Goal: Task Accomplishment & Management: Use online tool/utility

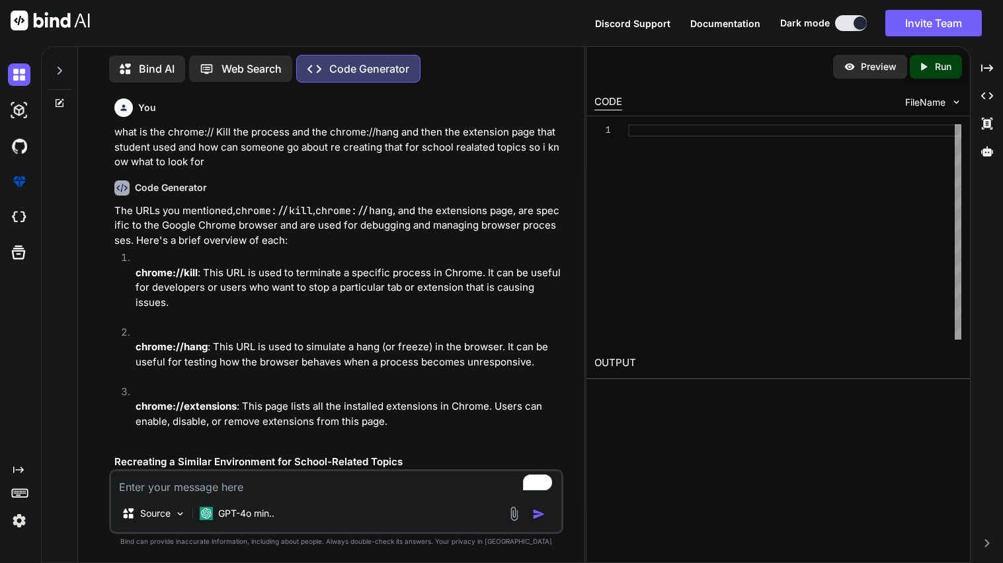
click at [65, 65] on div at bounding box center [59, 67] width 25 height 46
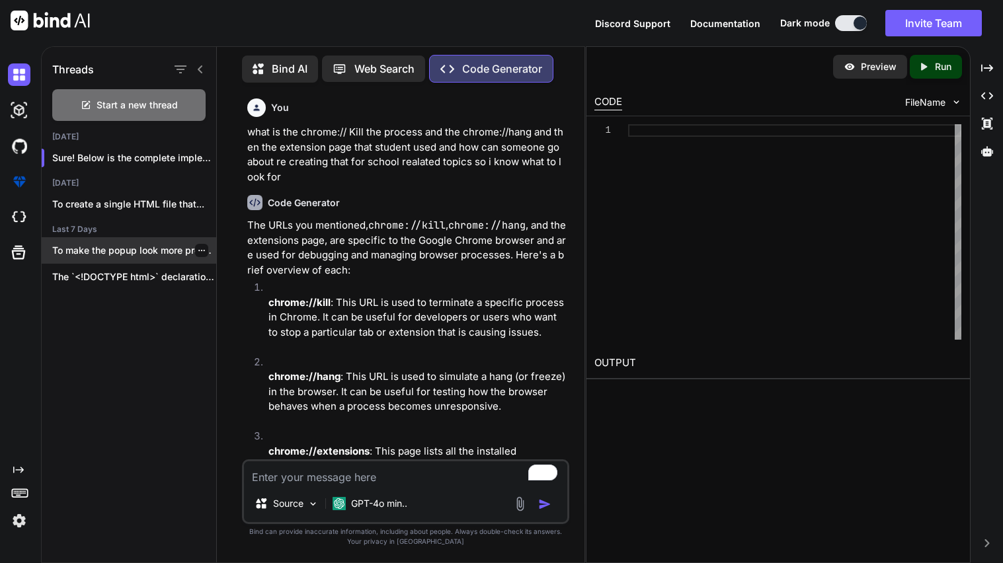
click at [198, 247] on icon "button" at bounding box center [202, 251] width 8 height 8
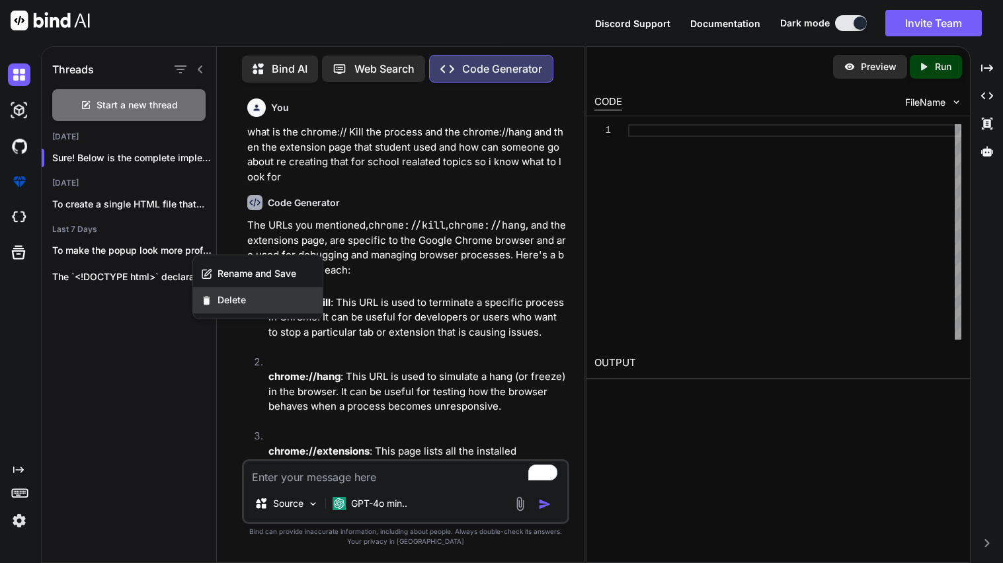
click at [219, 309] on div "Delete" at bounding box center [258, 300] width 130 height 26
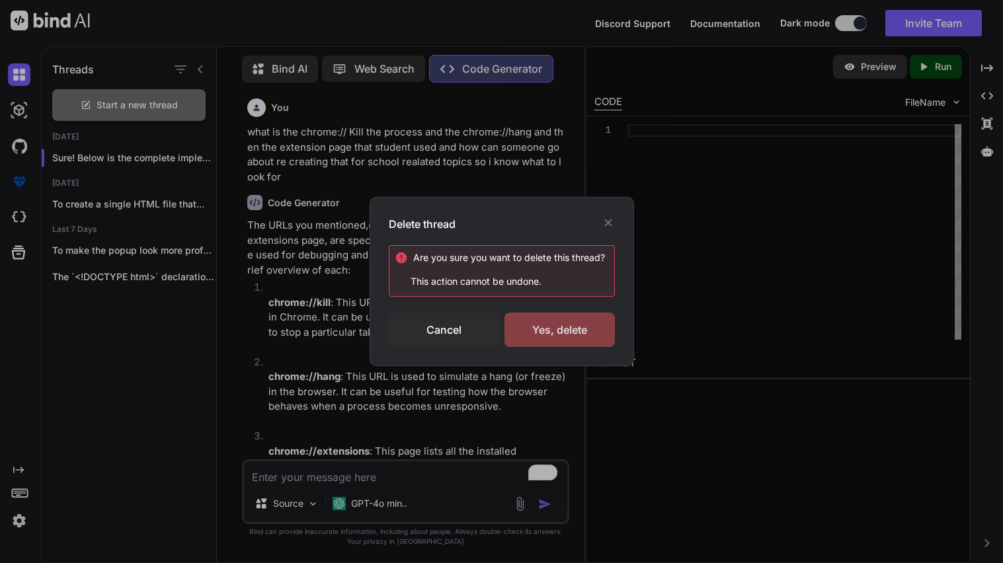
click at [526, 319] on div "Yes, delete" at bounding box center [559, 330] width 110 height 34
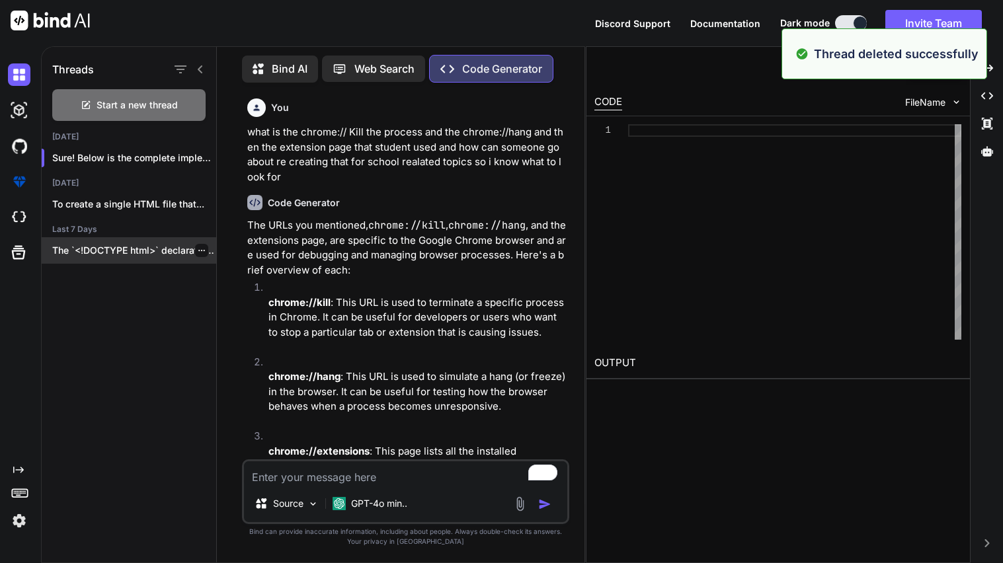
click at [198, 249] on icon "button" at bounding box center [202, 251] width 8 height 8
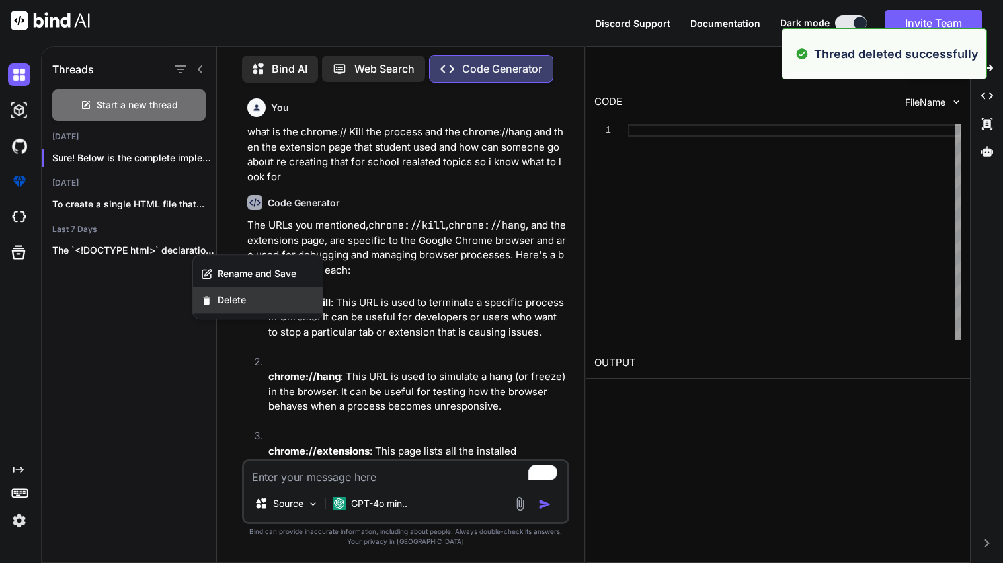
click at [237, 299] on span "Delete" at bounding box center [232, 300] width 28 height 13
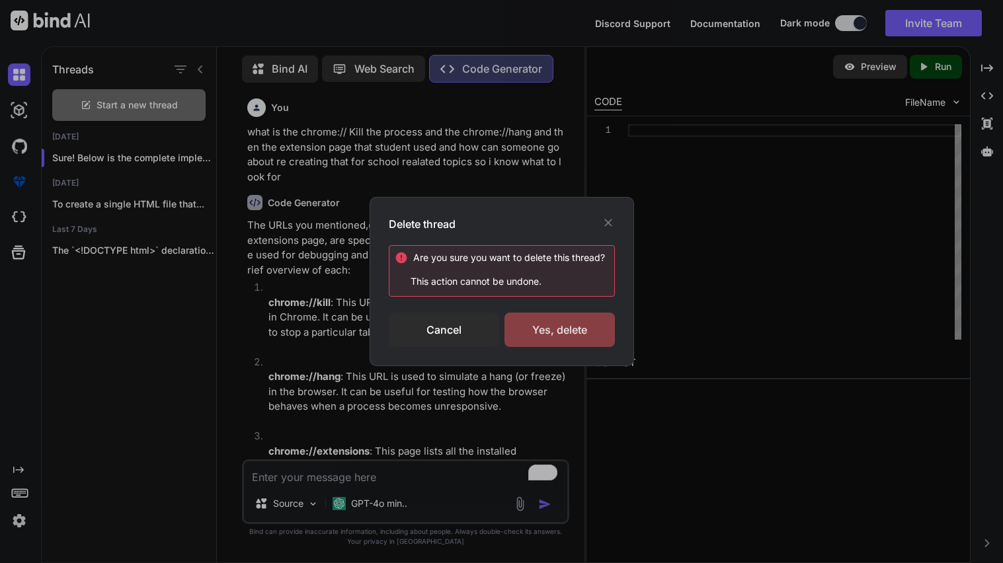
click at [561, 329] on div "Yes, delete" at bounding box center [559, 330] width 110 height 34
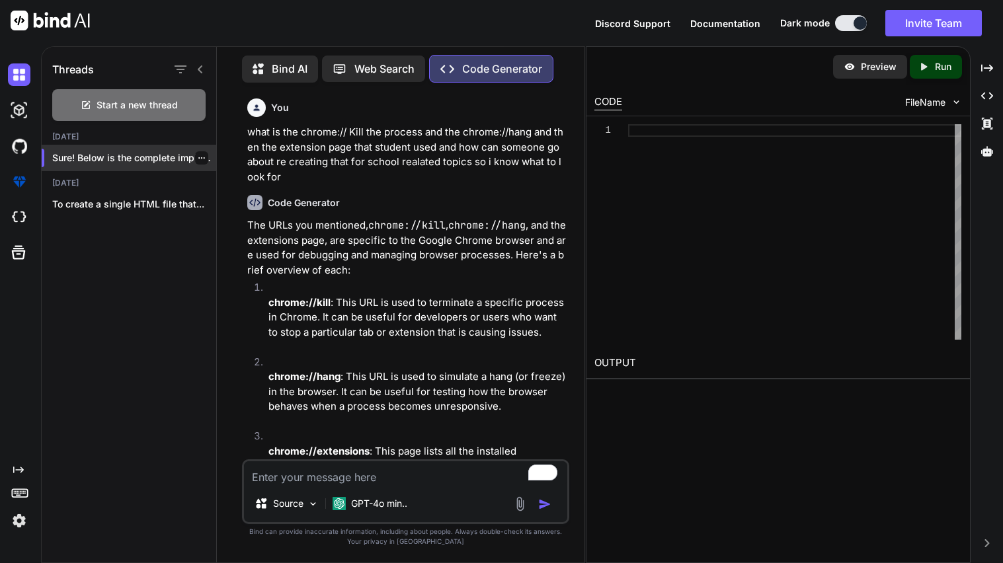
click at [199, 158] on icon "button" at bounding box center [202, 158] width 8 height 8
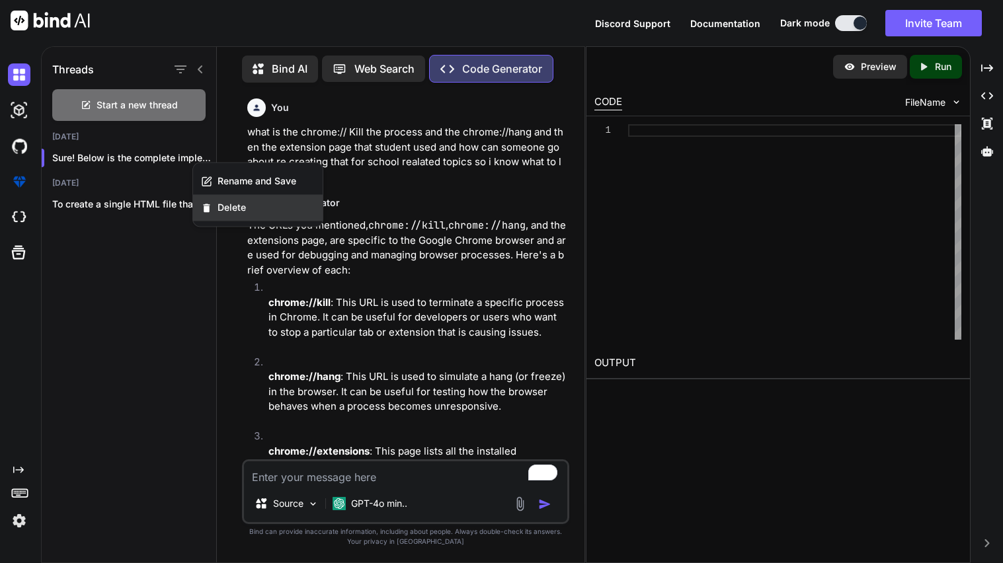
click at [237, 208] on span "Delete" at bounding box center [232, 207] width 28 height 13
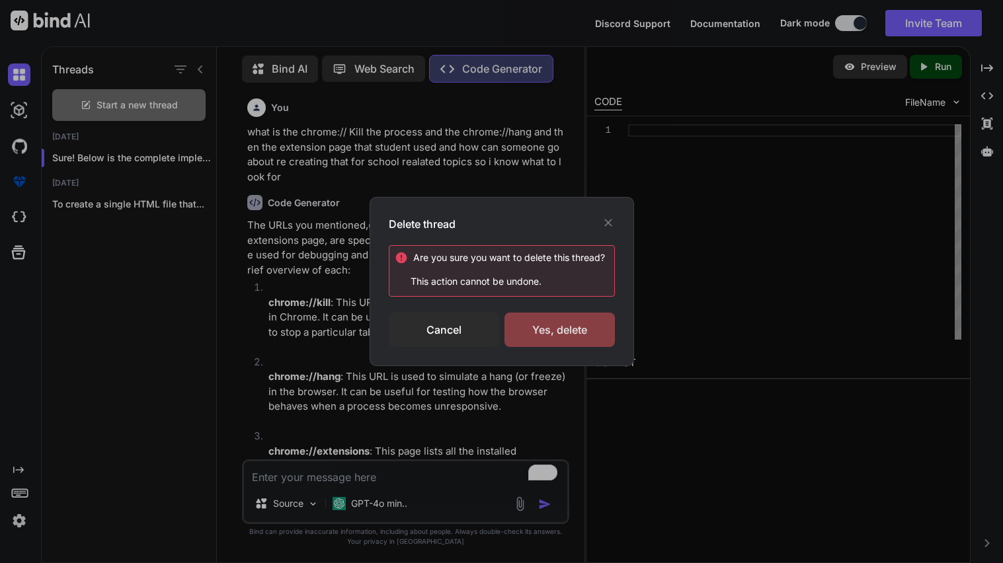
click at [585, 327] on div "Yes, delete" at bounding box center [559, 330] width 110 height 34
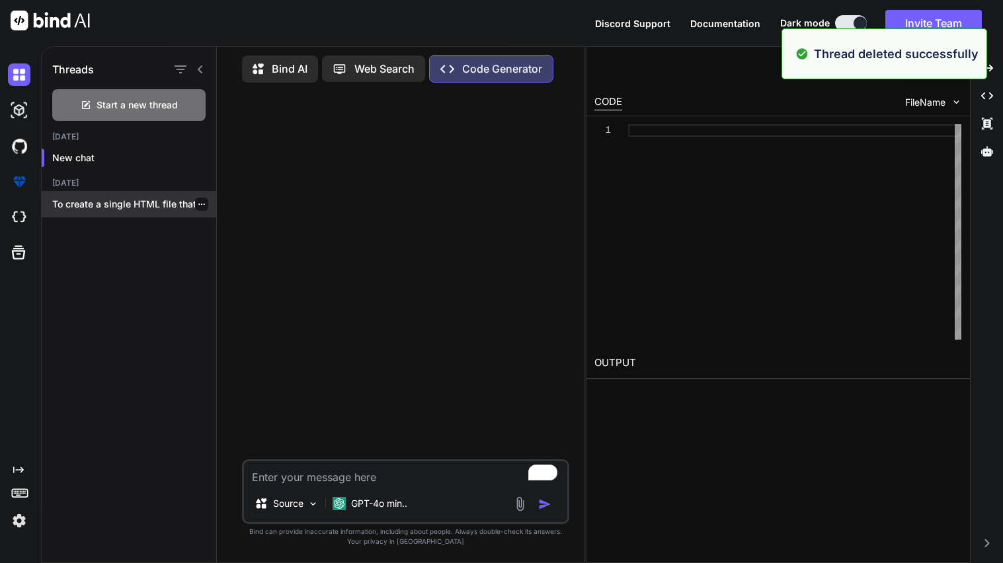
click at [198, 204] on icon "button" at bounding box center [201, 204] width 7 height 1
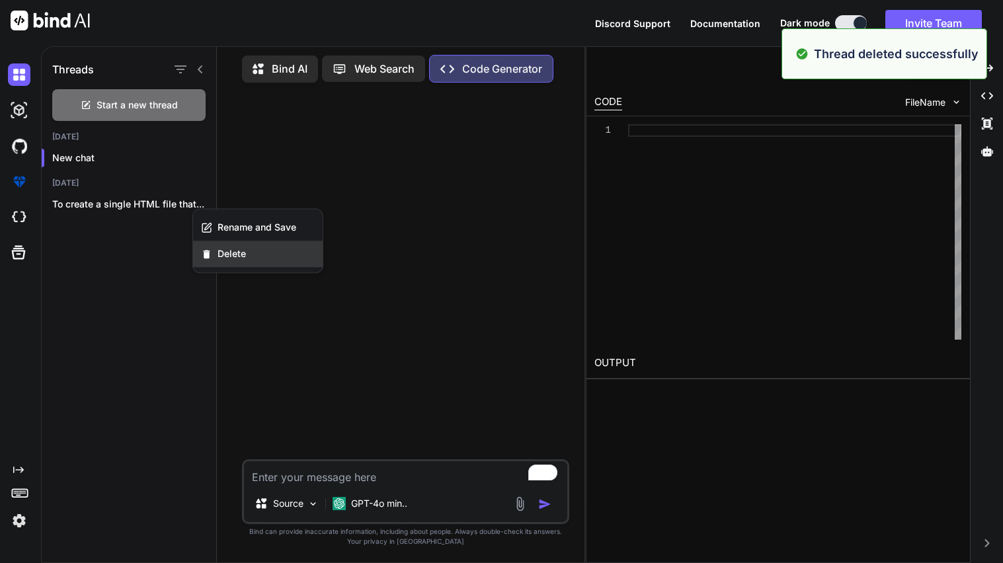
click at [221, 253] on span "Delete" at bounding box center [232, 253] width 28 height 13
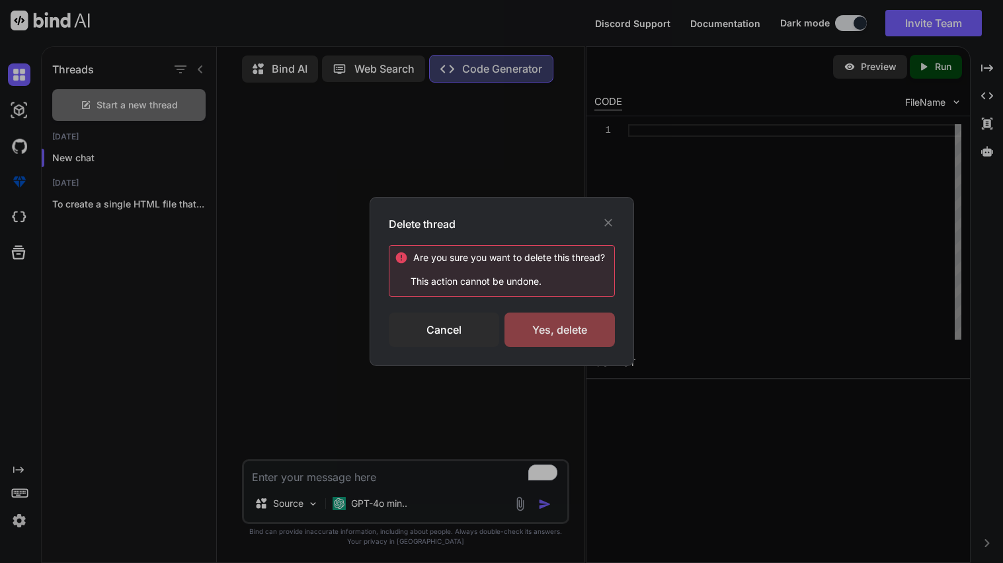
click at [549, 336] on div "Yes, delete" at bounding box center [559, 330] width 110 height 34
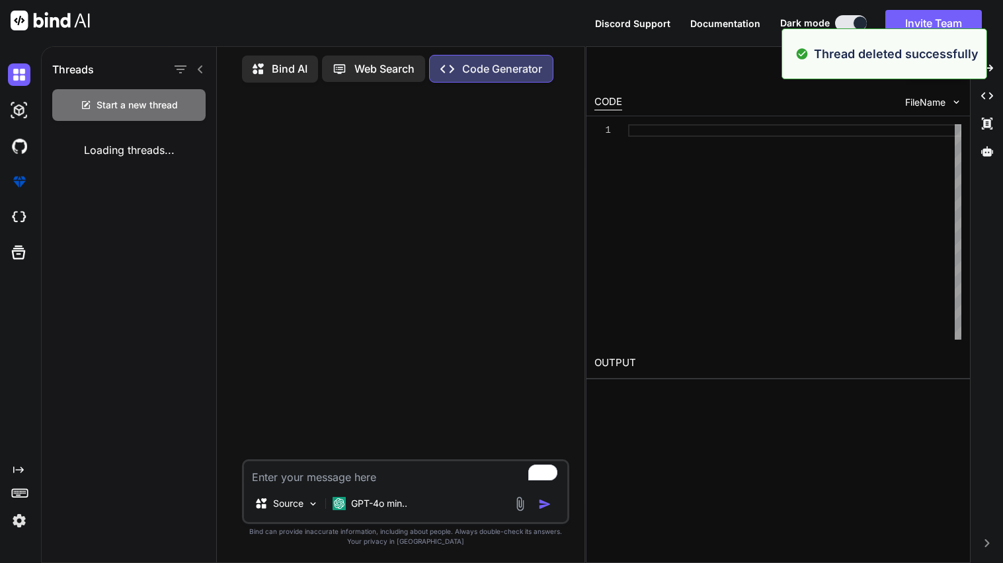
type textarea "x"
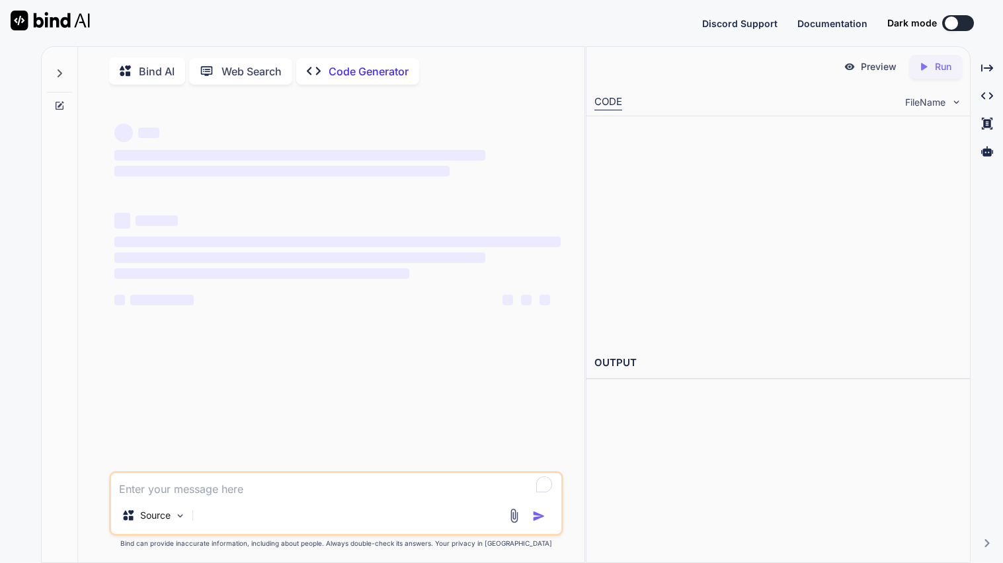
click at [235, 490] on textarea "To enrich screen reader interactions, please activate Accessibility in Grammarl…" at bounding box center [336, 485] width 450 height 24
type textarea "x"
type textarea "h"
type textarea "x"
type textarea "how"
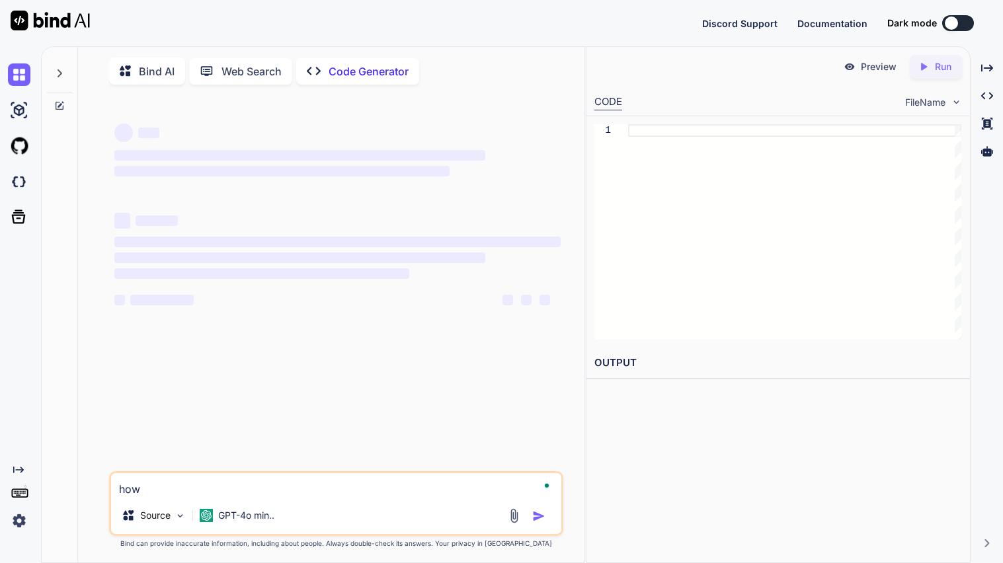
type textarea "x"
type textarea "how c"
type textarea "x"
type textarea "how co"
type textarea "x"
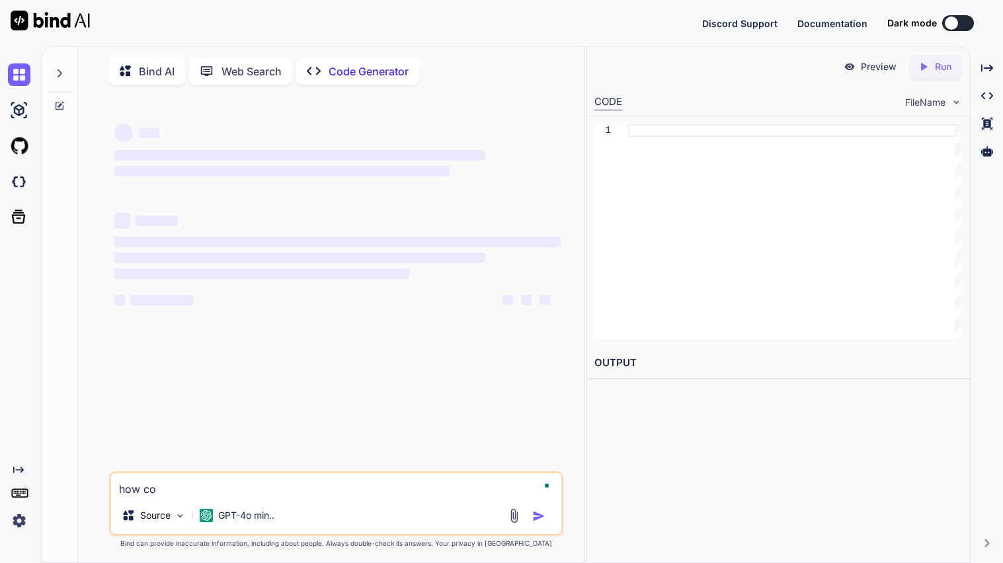
type textarea "how cou"
type textarea "x"
type textarea "how coul"
type textarea "x"
type textarea "how could"
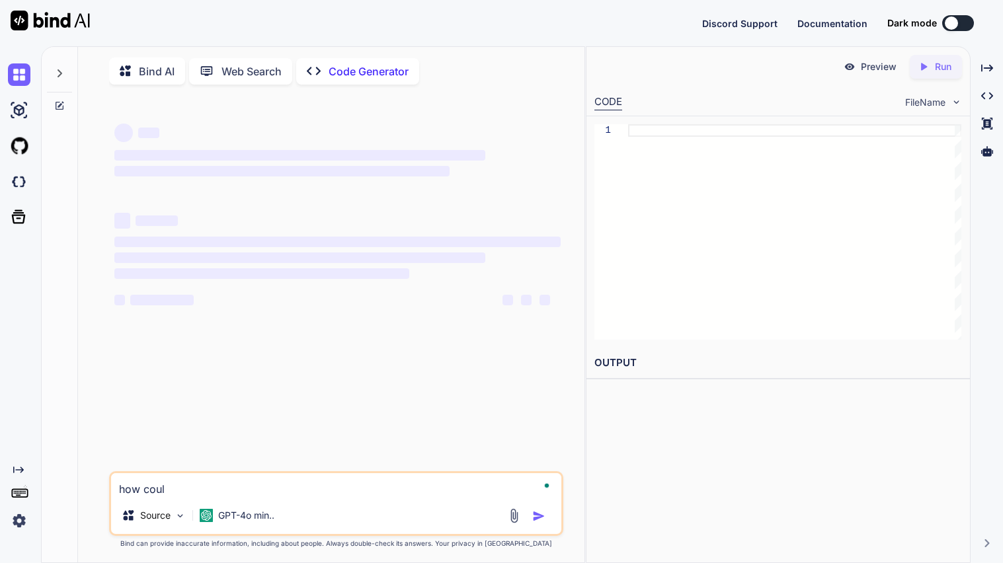
type textarea "x"
type textarea "how could"
type textarea "x"
type textarea "how could i"
type textarea "x"
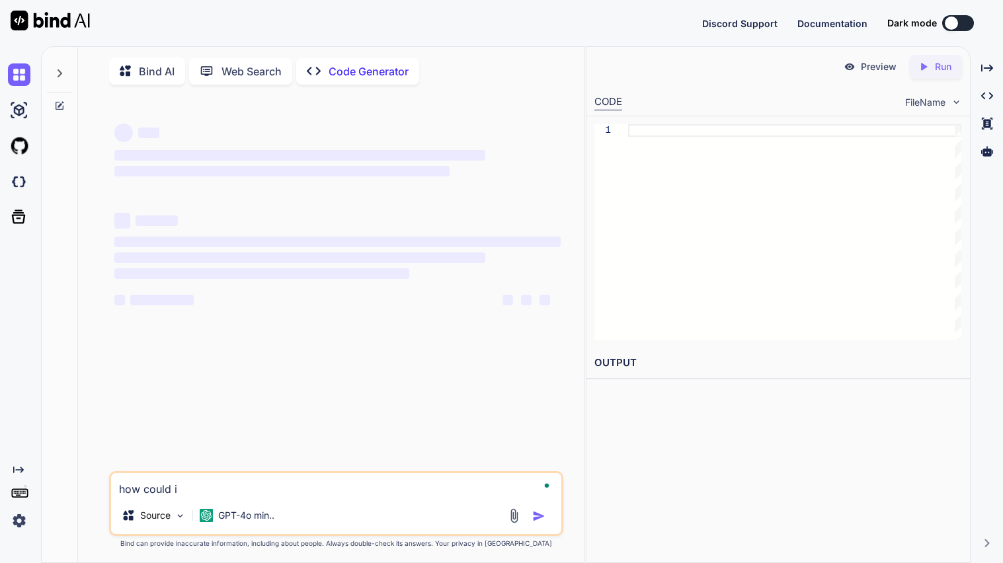
type textarea "how could i"
type textarea "x"
type textarea "how could i rewr"
type textarea "x"
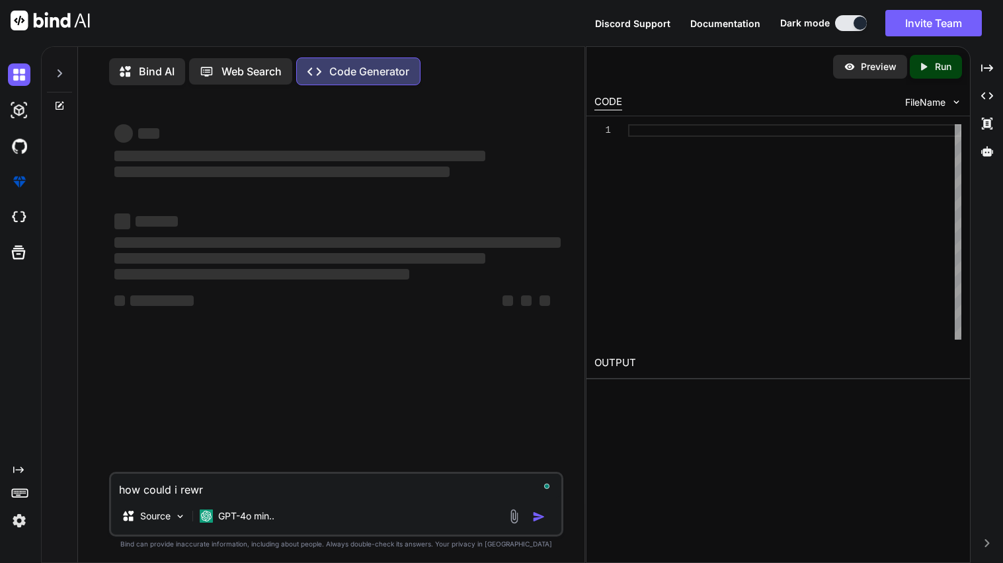
type textarea "how could i rewri"
type textarea "x"
type textarea "how could i rewrit"
type textarea "x"
type textarea "how could i rewrite th"
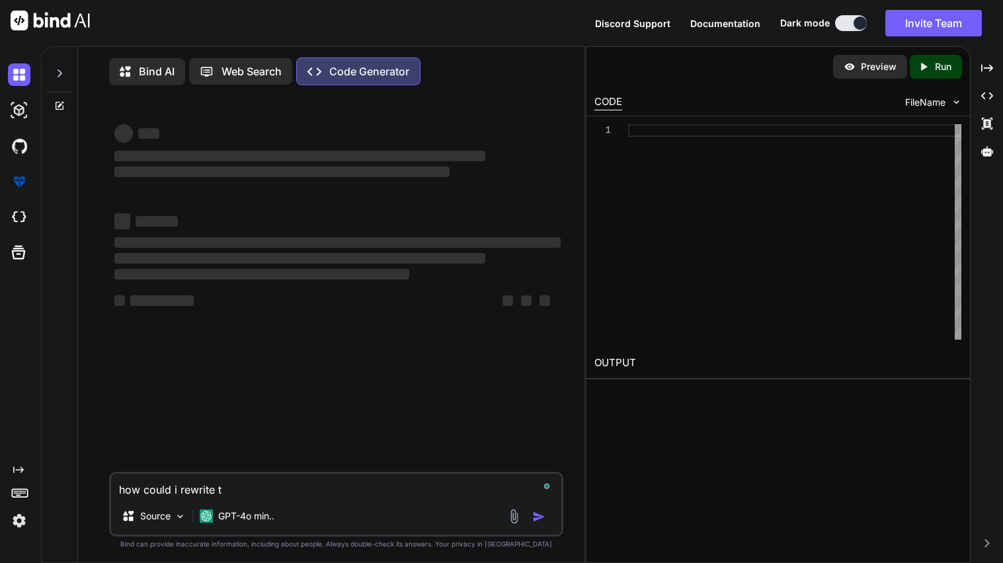
type textarea "x"
type textarea "how could i rewrite thi"
type textarea "x"
type textarea "how could i rewrite this"
type textarea "x"
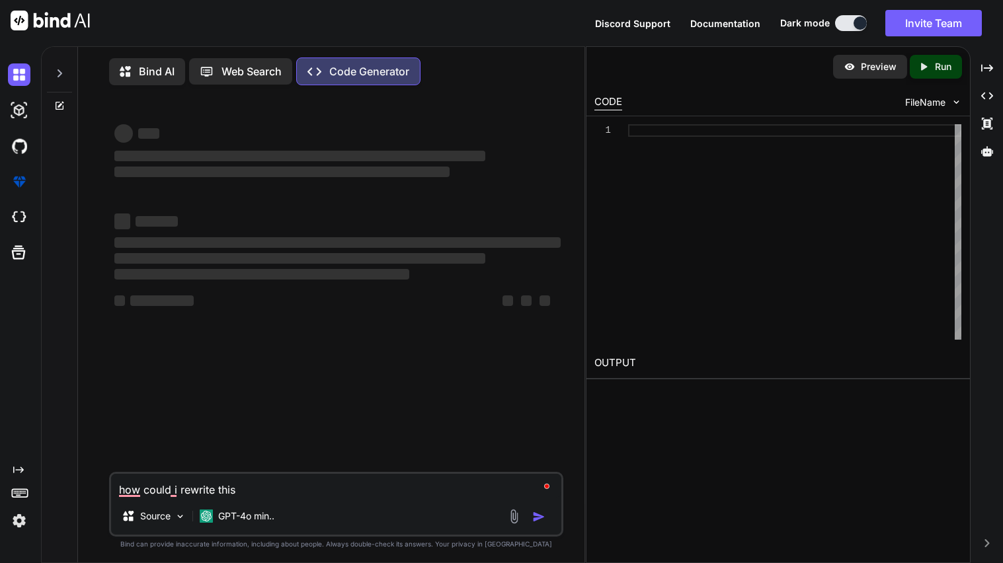
type textarea "how could i rewrite this"
type textarea "x"
type textarea "how could i rewrite this c"
type textarea "x"
type textarea "how could i rewrite this co"
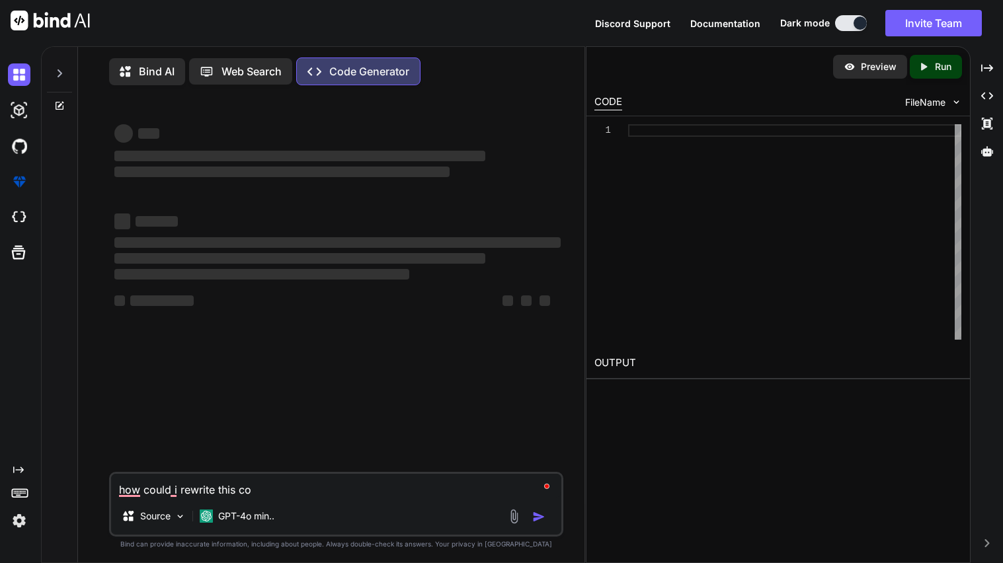
type textarea "x"
type textarea "how could i rewrite this cod"
type textarea "x"
type textarea "how could i rewrite this code"
type textarea "x"
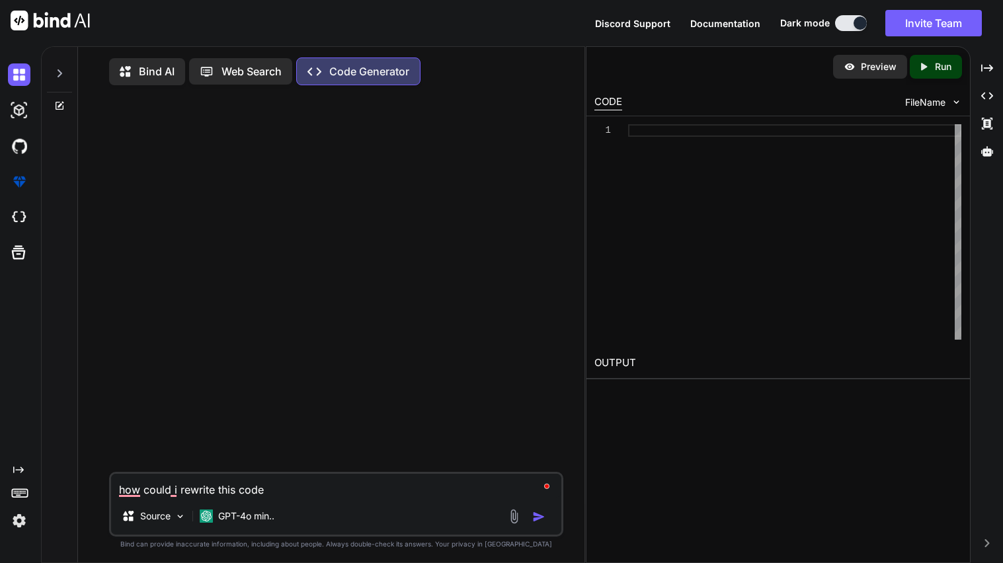
type textarea "how could i rewrite this code"
type textarea "x"
type textarea "how could i rewrite this code t"
type textarea "x"
type textarea "how could i rewrite this code to"
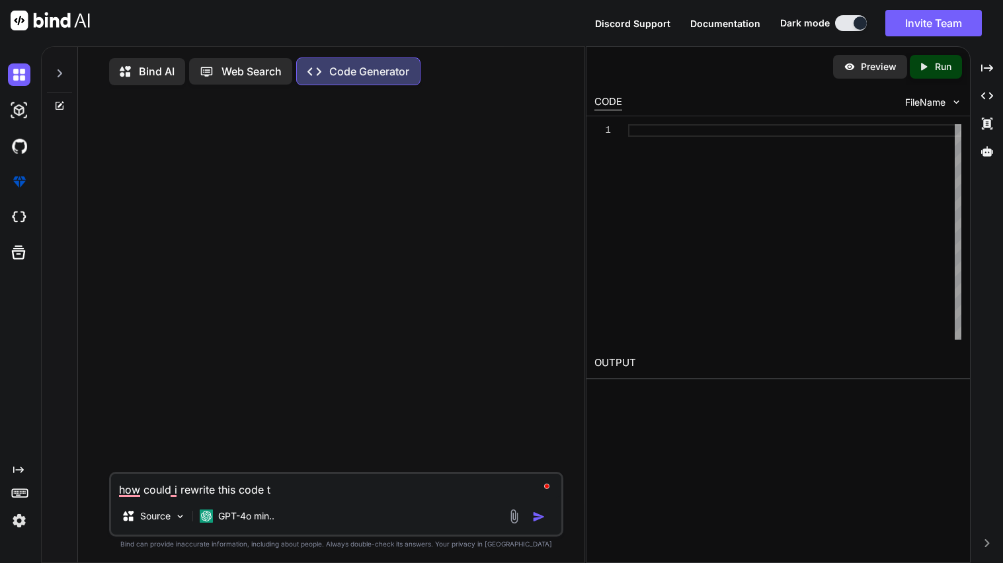
type textarea "x"
type textarea "how could i rewrite this code to"
type textarea "x"
type textarea "how could i rewrite this code to a"
type textarea "x"
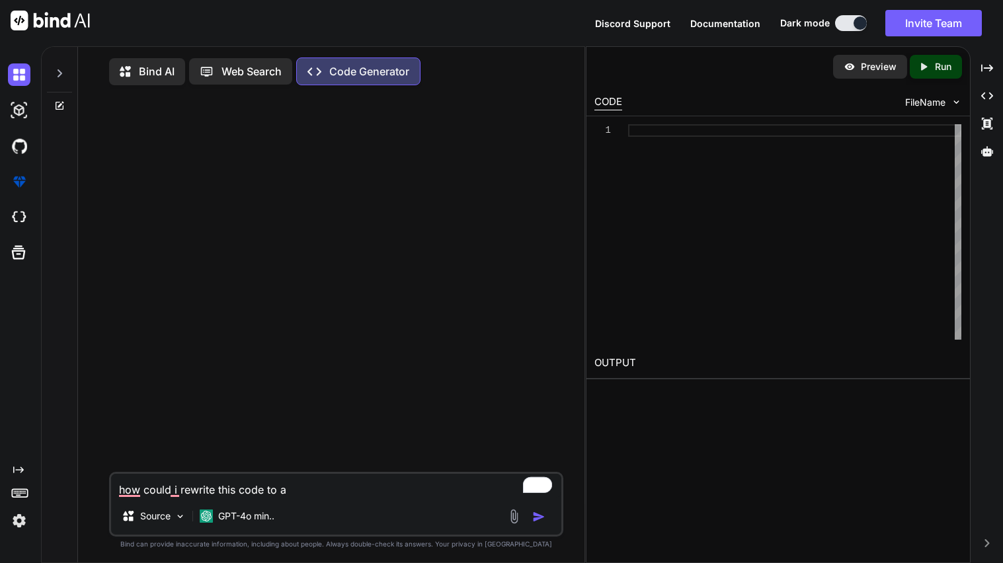
type textarea "how could i rewrite this code to ai"
type textarea "x"
type textarea "how could i rewrite this code to aim"
type textarea "x"
type textarea "how could i rewrite this code to aim"
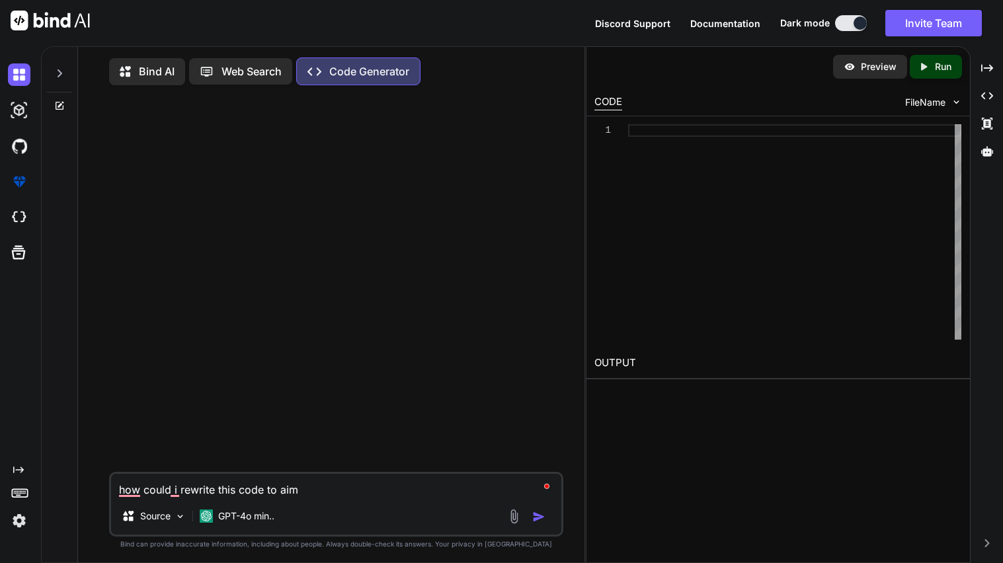
type textarea "x"
type textarea "how could i rewrite this code to aim o"
type textarea "x"
type textarea "how could i rewrite this code to aim or"
type textarea "x"
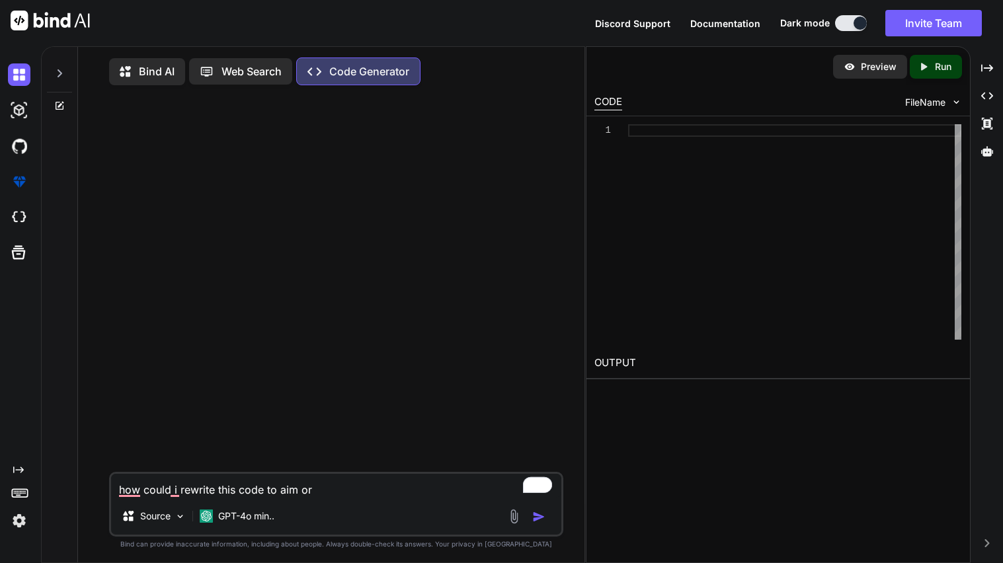
type textarea "how could i rewrite this code to aim or"
type textarea "x"
type textarea "how could i rewrite this code to aim or g"
type textarea "x"
type textarea "how could i rewrite this code to aim or go"
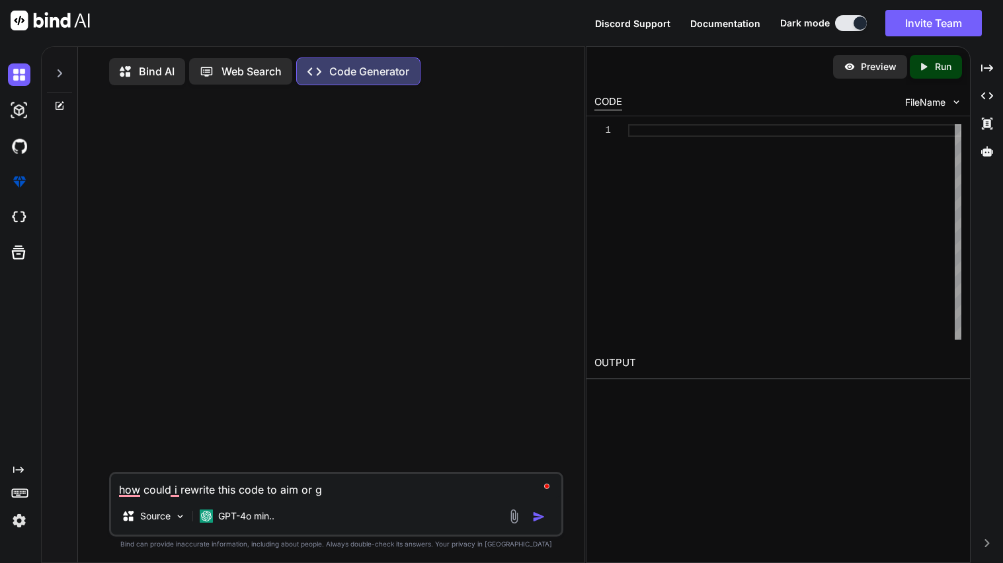
type textarea "x"
type textarea "how could i rewrite this code to aim or go"
type textarea "x"
type textarea "how could i rewrite this code to aim or go f"
type textarea "x"
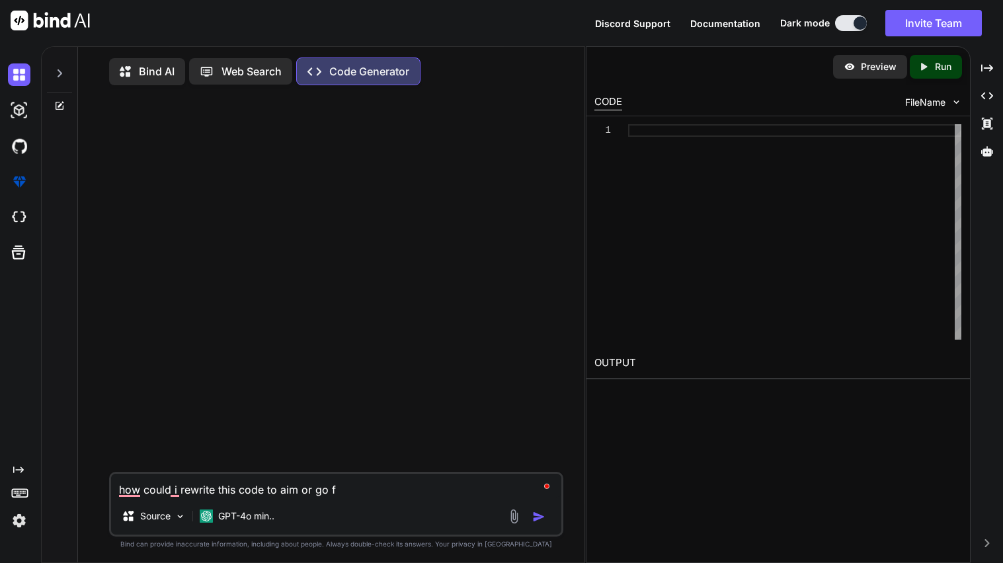
type textarea "how could i rewrite this code to aim or go fo"
type textarea "x"
type textarea "how could i rewrite this code to aim or go for"
type textarea "x"
type textarea "how could i rewrite this code to aim or go for"
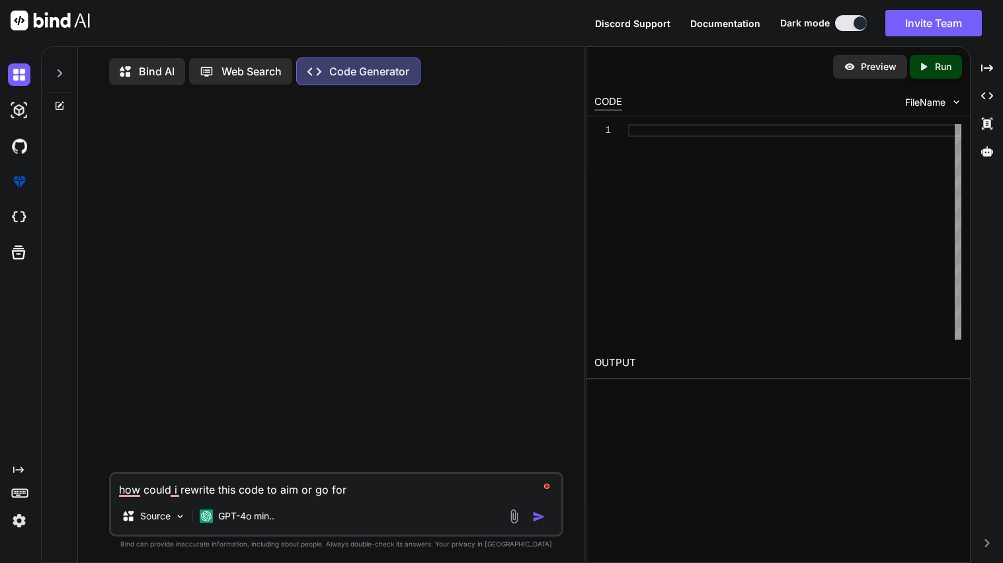
type textarea "x"
type textarea "how could i rewrite this code to aim or go for t"
type textarea "x"
type textarea "how could i rewrite this code to aim or go for th"
type textarea "x"
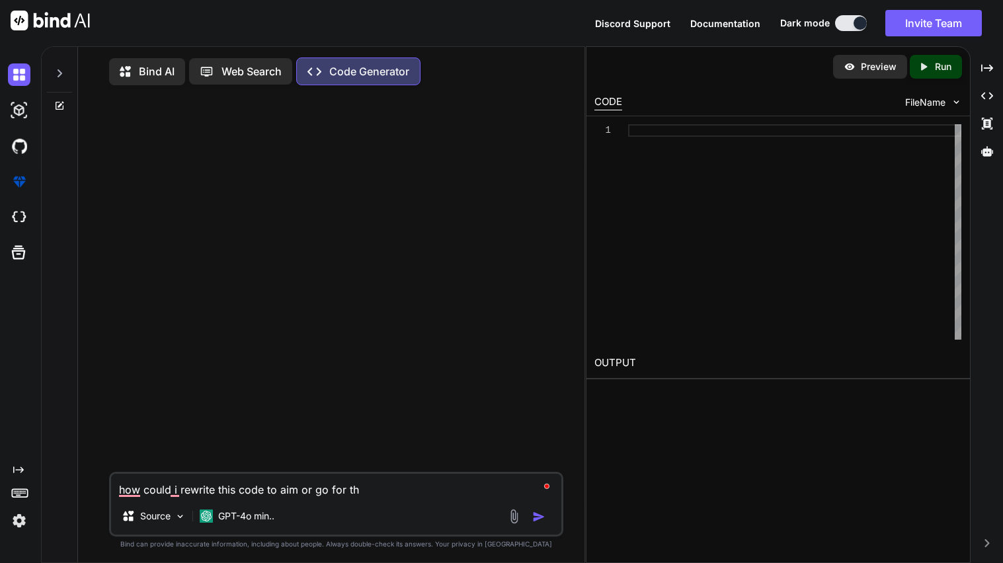
type textarea "how could i rewrite this code to aim or go for the"
type textarea "x"
type textarea "how could i rewrite this code to aim or go for the"
type textarea "x"
type textarea "how could i rewrite this code to aim or go for the G"
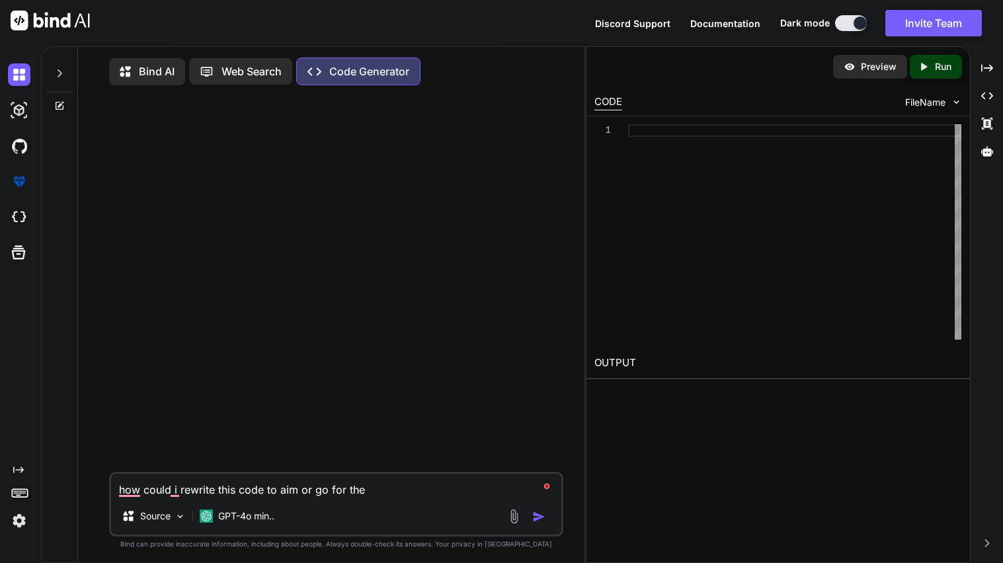
type textarea "x"
type textarea "how could i rewrite this code to aim or go for the Go"
type textarea "x"
type textarea "how could i rewrite this code to aim or go for the Gop"
type textarea "x"
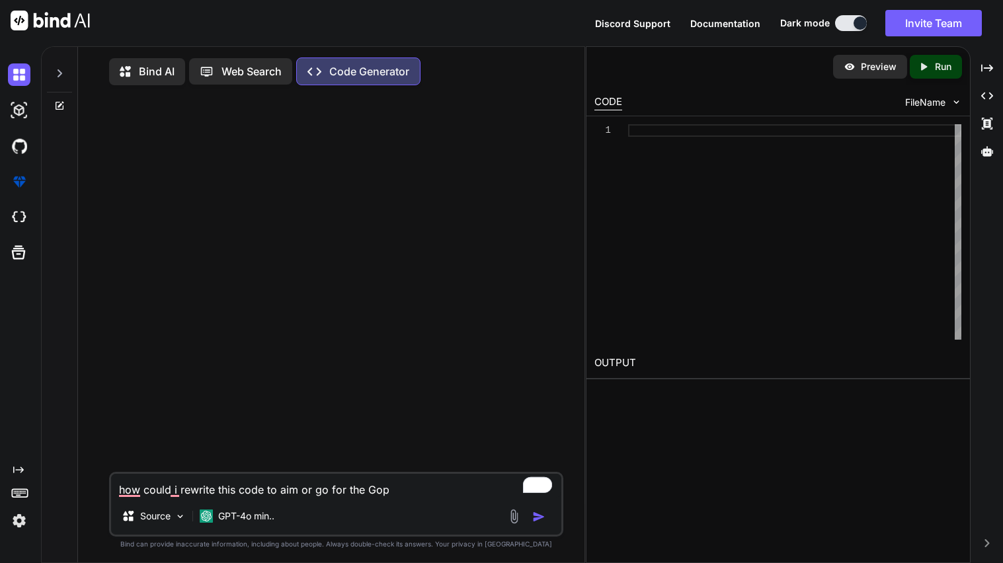
type textarea "how could i rewrite this code to aim or go for the Goph"
type textarea "x"
type textarea "how could i rewrite this code to aim or go for the Gophe"
type textarea "x"
type textarea "how could i rewrite this code to aim or go for the Gopher"
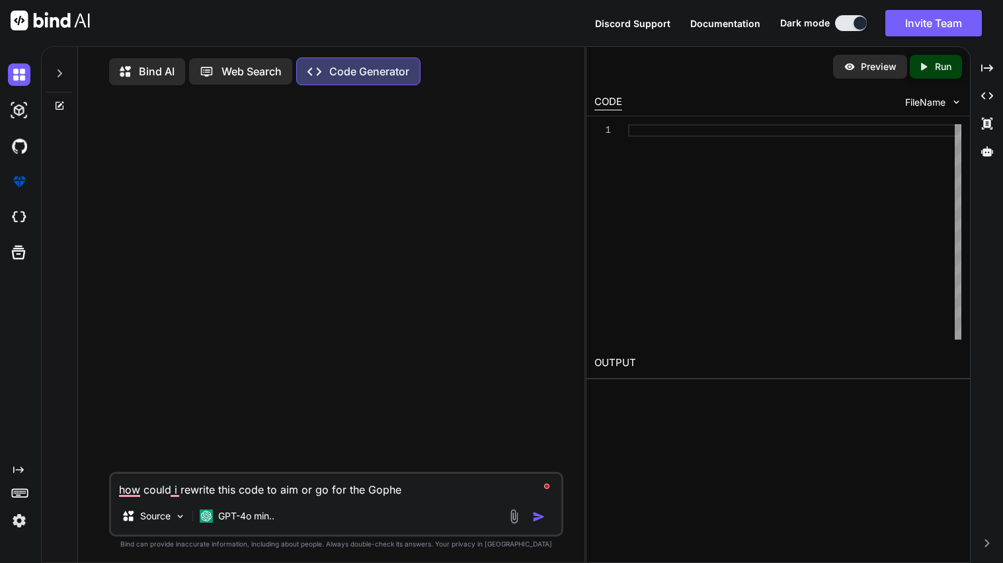
type textarea "x"
type textarea "how could i rewrite this code to aim or go for the Gopher"
type textarea "x"
type textarea "how could i rewrite this code to aim or go for the Gopher B"
type textarea "x"
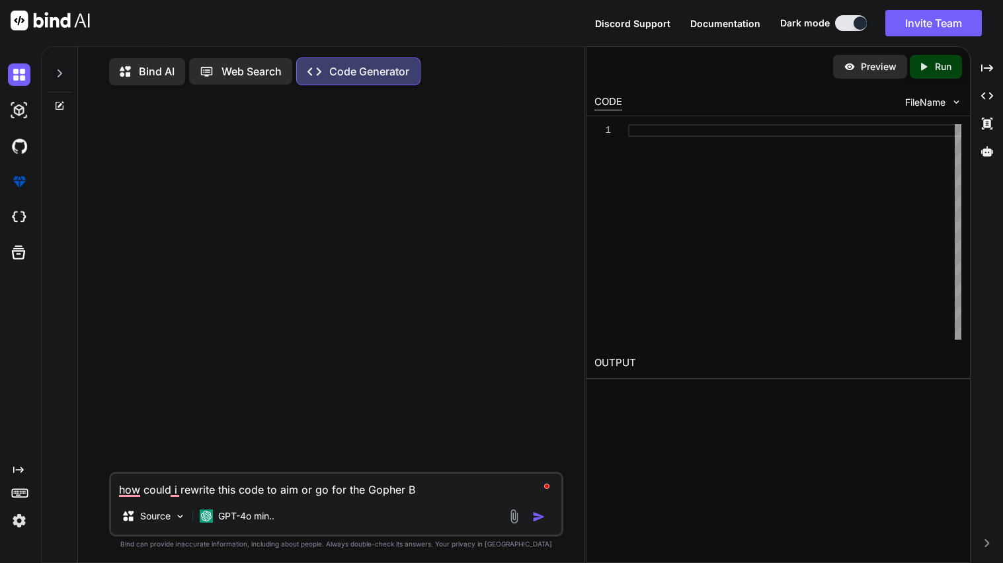
type textarea "how could i rewrite this code to aim or go for the Gopher Bu"
type textarea "x"
type textarea "how could i rewrite this code to aim or go for the Gopher Bud"
type textarea "x"
type textarea "how could i rewrite this code to aim or go for the Gopher [PERSON_NAME]"
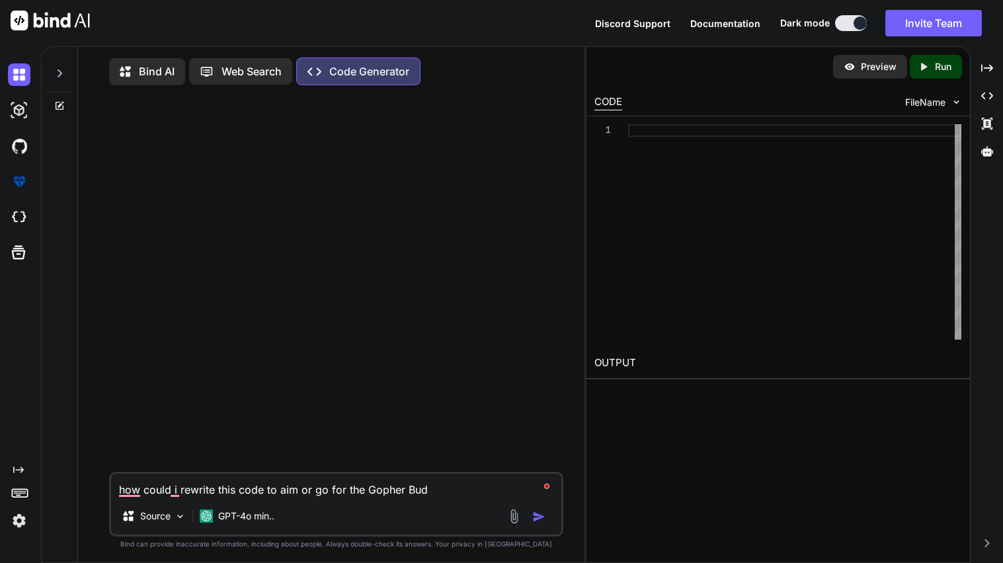
type textarea "x"
type textarea "how could i rewrite this code to aim or go for the Gopher Buddy"
type textarea "x"
type textarea "how could i rewrite this code to aim or go for the Gopher Buddy"
type textarea "x"
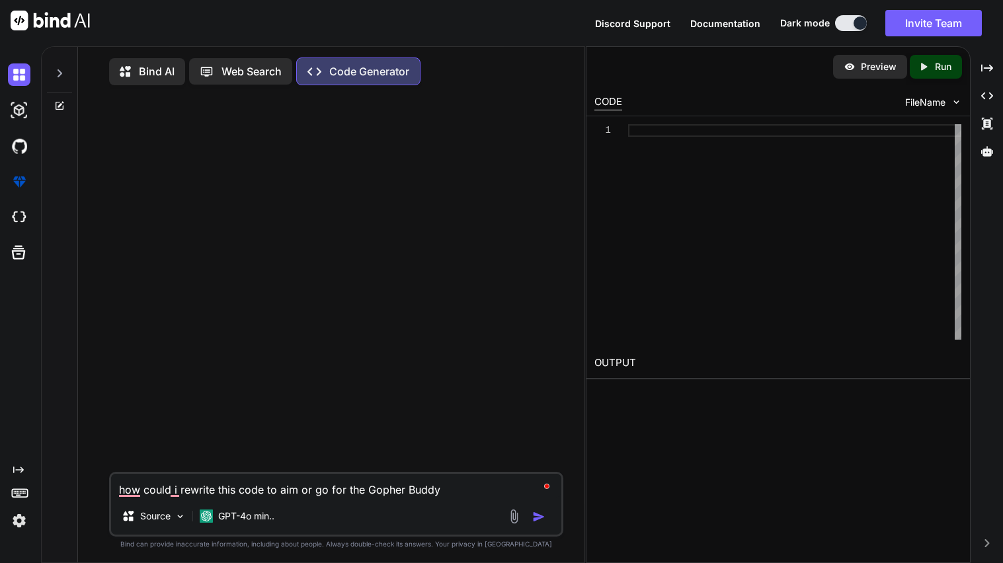
type textarea "how could i rewrite this code to aim or go for the Gopher Buddy c"
type textarea "x"
type textarea "how could i rewrite this code to aim or go for the Gopher Buddy ch"
type textarea "x"
type textarea "how could i rewrite this code to aim or go for the Gopher Buddy chr"
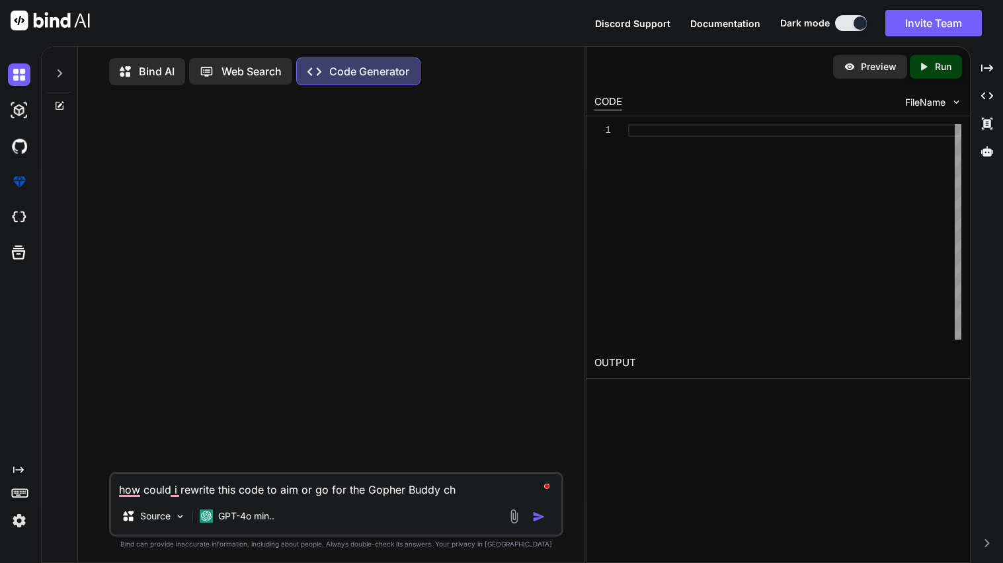
type textarea "x"
type textarea "how could i rewrite this code to aim or go for the Gopher Buddy chro"
type textarea "x"
type textarea "how could i rewrite this code to aim or go for the Gopher Buddy chrom"
type textarea "x"
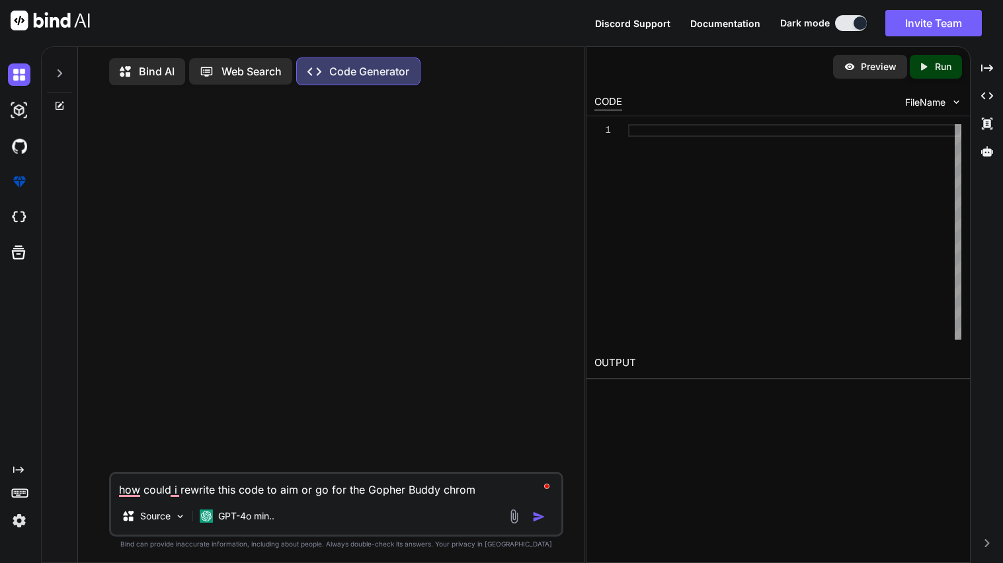
type textarea "how could i rewrite this code to aim or go for the Gopher Buddy chrome"
type textarea "x"
type textarea "how could i rewrite this code to aim or go for the Gopher Buddy chrome"
type textarea "x"
type textarea "how could i rewrite this code to aim or go for the Gopher Buddy chrome E"
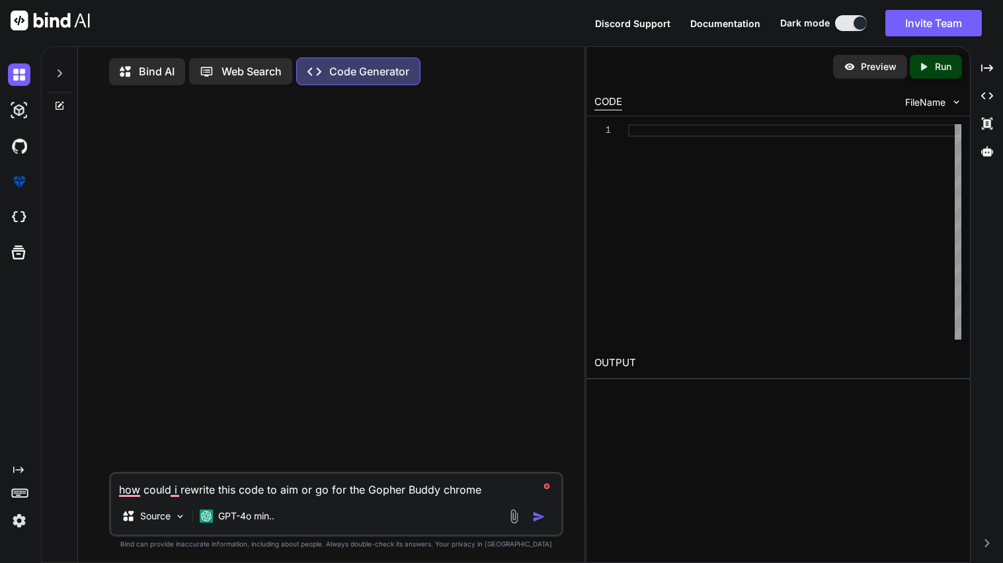
type textarea "x"
type textarea "how could i rewrite this code to aim or go for the Gopher Buddy chrome Ex"
type textarea "x"
type textarea "how could i rewrite this code to aim or go for the Gopher Buddy chrome Ext"
type textarea "x"
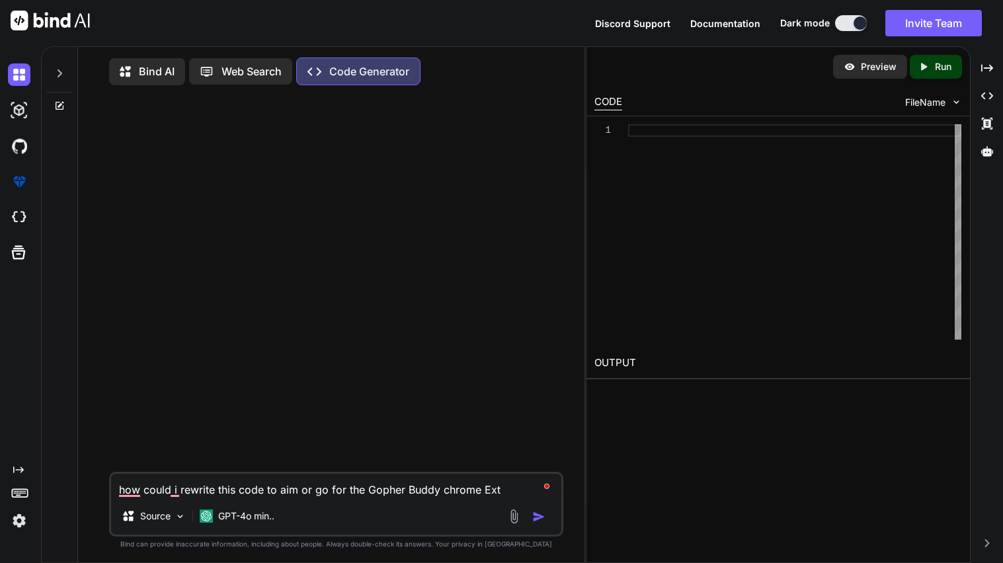
type textarea "how could i rewrite this code to aim or go for the Gopher Buddy chrome Exte"
type textarea "x"
type textarea "how could i rewrite this code to aim or go for the Gopher Buddy chrome Exten"
type textarea "x"
type textarea "how could i rewrite this code to aim or go for the Gopher Buddy chrome Extens"
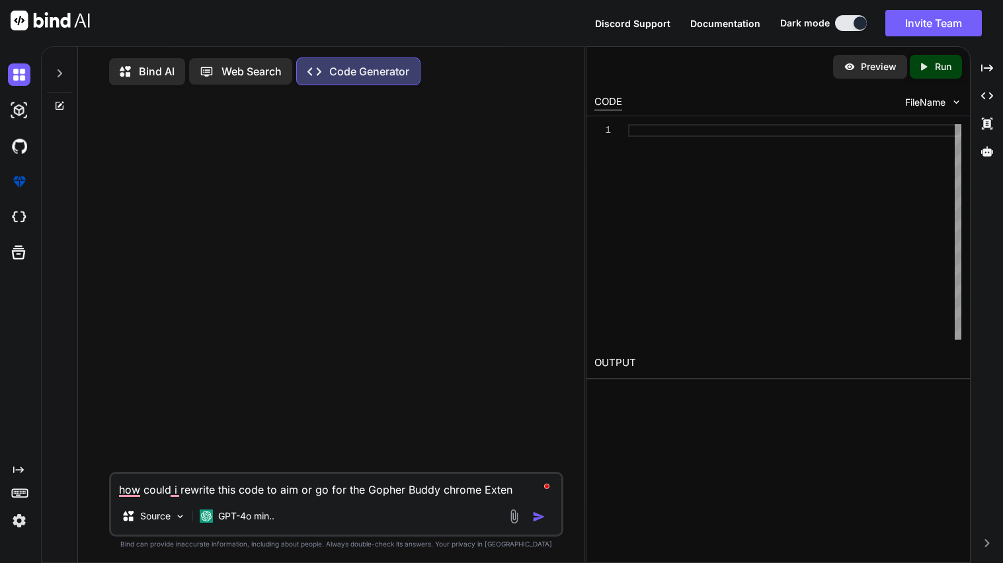
type textarea "x"
type textarea "how could i rewrite this code to aim or go for the Gopher Buddy chrome Extensi"
type textarea "x"
type textarea "how could i rewrite this code to aim or go for the Gopher Buddy chrome Extensio"
type textarea "x"
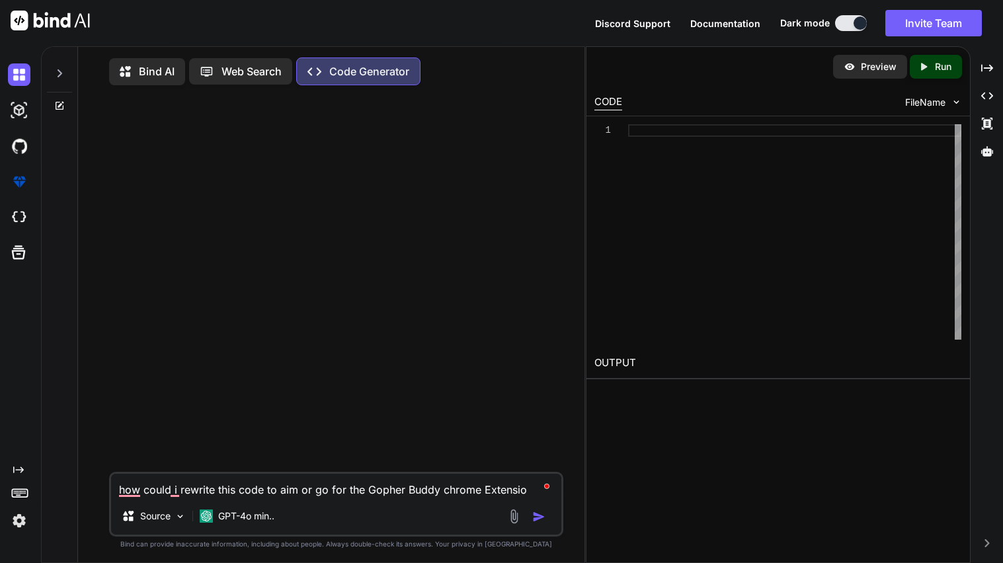
type textarea "how could i rewrite this code to aim or go for the Gopher Buddy chrome Extension"
type textarea "x"
type textarea "how could i rewrite this code to aim or go for the Gopher Buddy chrome Extension"
type textarea "x"
type textarea "how could i rewrite this code to aim or go for the Gopher Buddy chrome Extension"
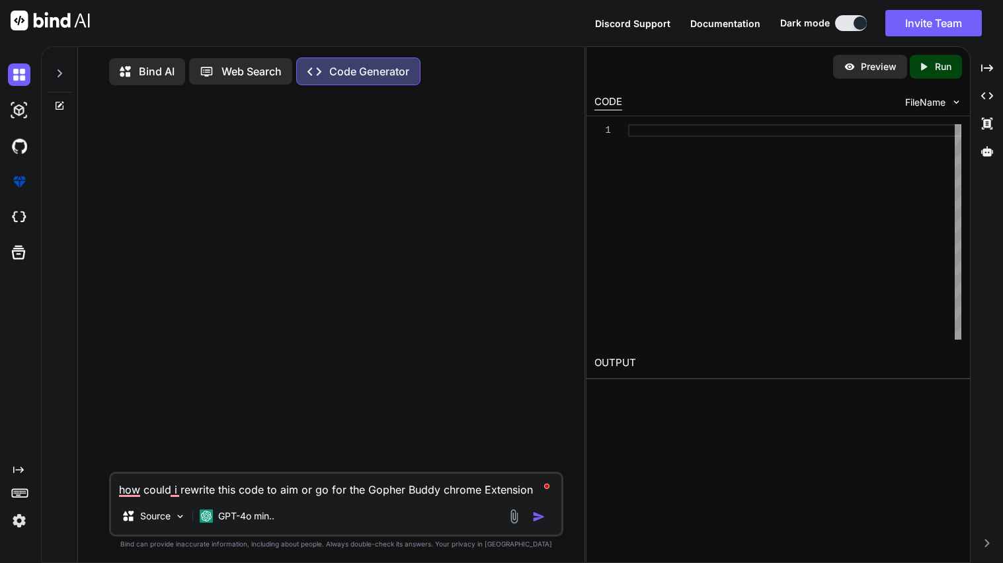
type textarea "x"
type textarea "how could i rewrite this code to aim or go for the Gopher Buddy chrome Extension"
type textarea "x"
type textarea "how could i rewrite this code to aim or go for the Gopher Buddy chrome Extensio…"
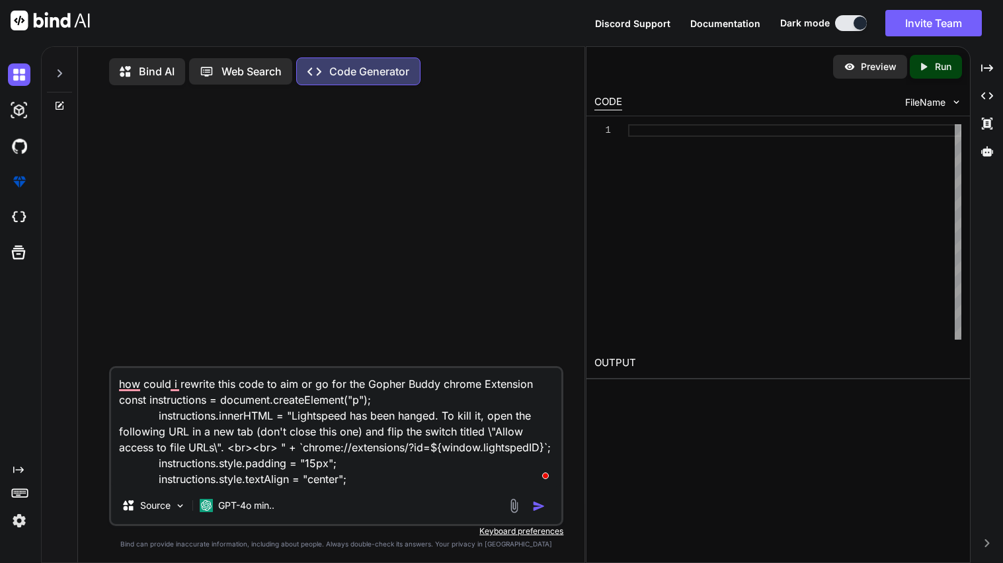
type textarea "x"
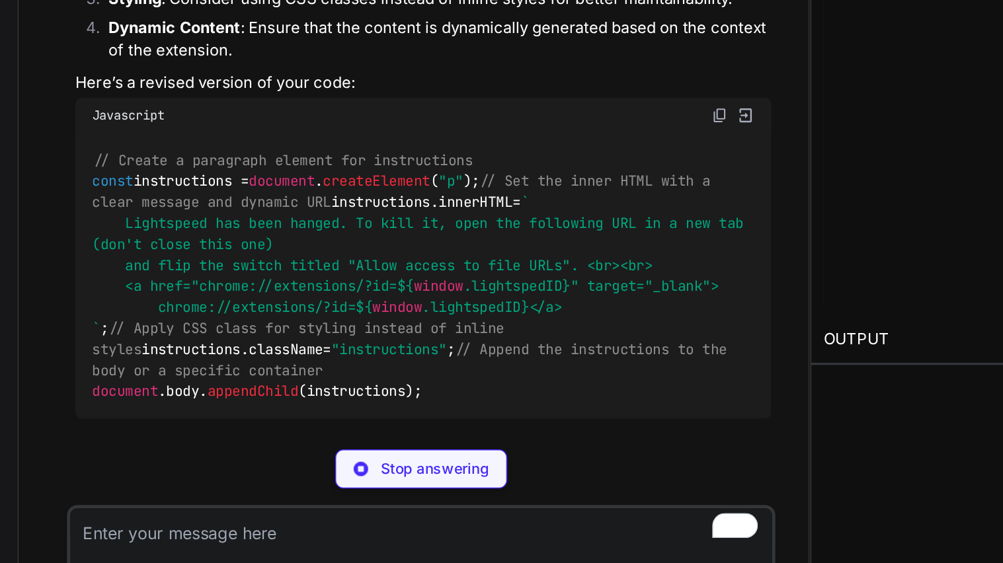
scroll to position [171, 0]
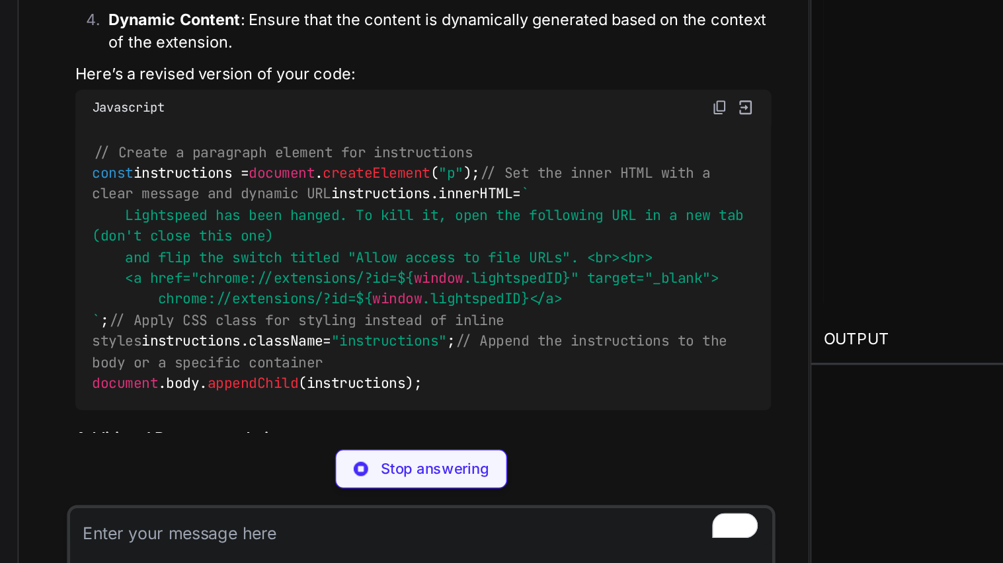
type textarea "x"
type textarea "document.body.appendChild(instructions);"
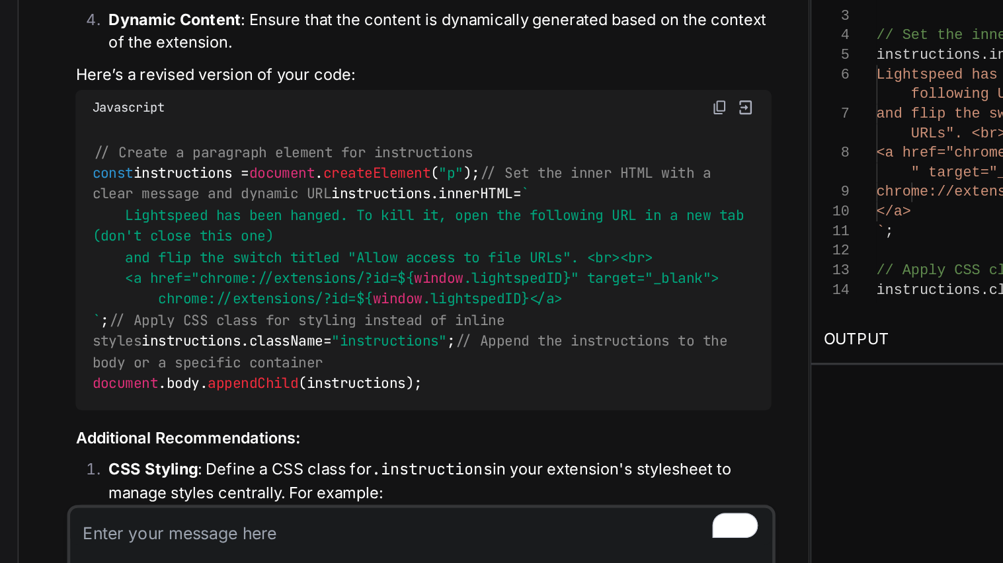
type textarea "x"
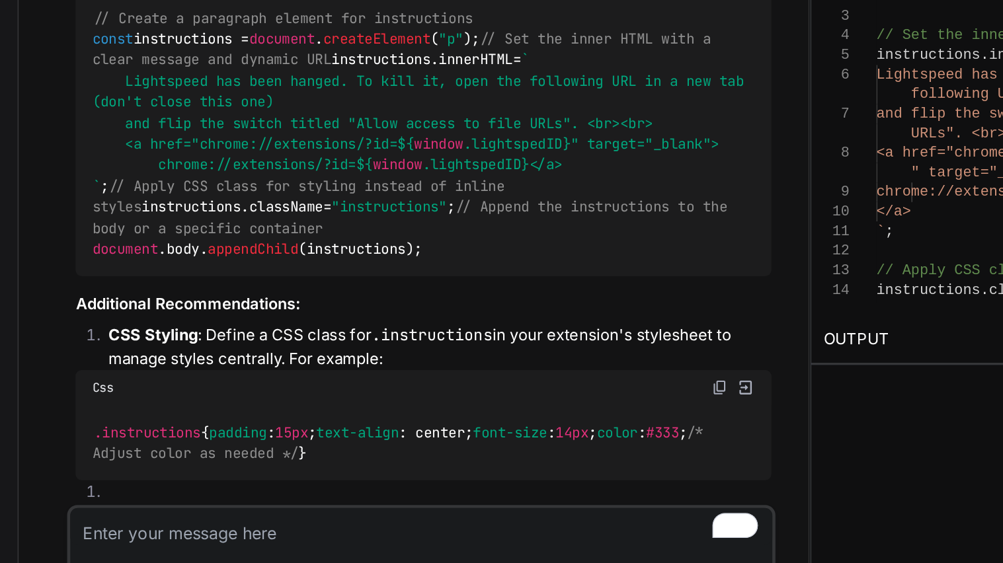
scroll to position [260, 0]
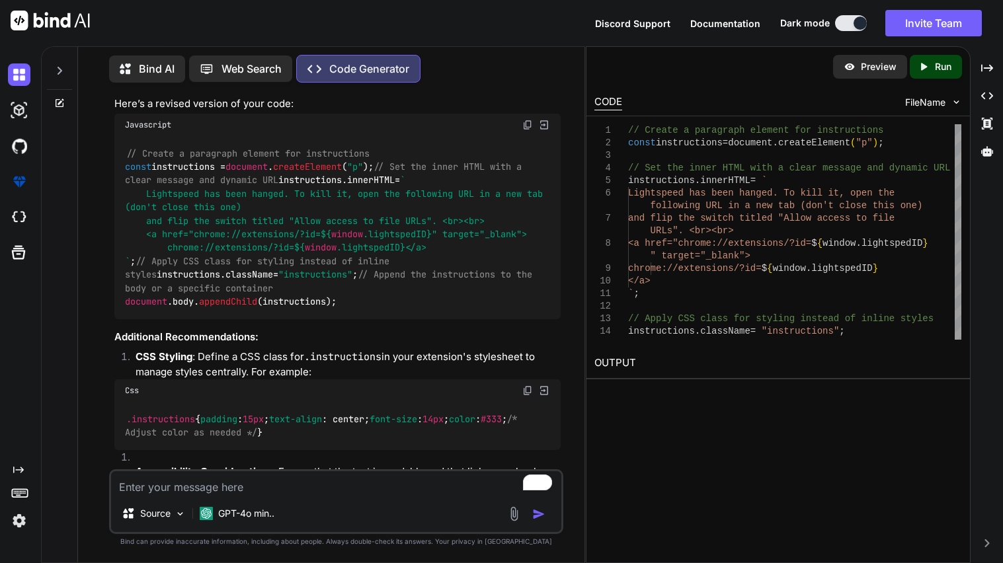
click at [293, 476] on textarea "To enrich screen reader interactions, please activate Accessibility in Grammarl…" at bounding box center [336, 483] width 450 height 24
type textarea "w"
type textarea "x"
type textarea "wh"
type textarea "x"
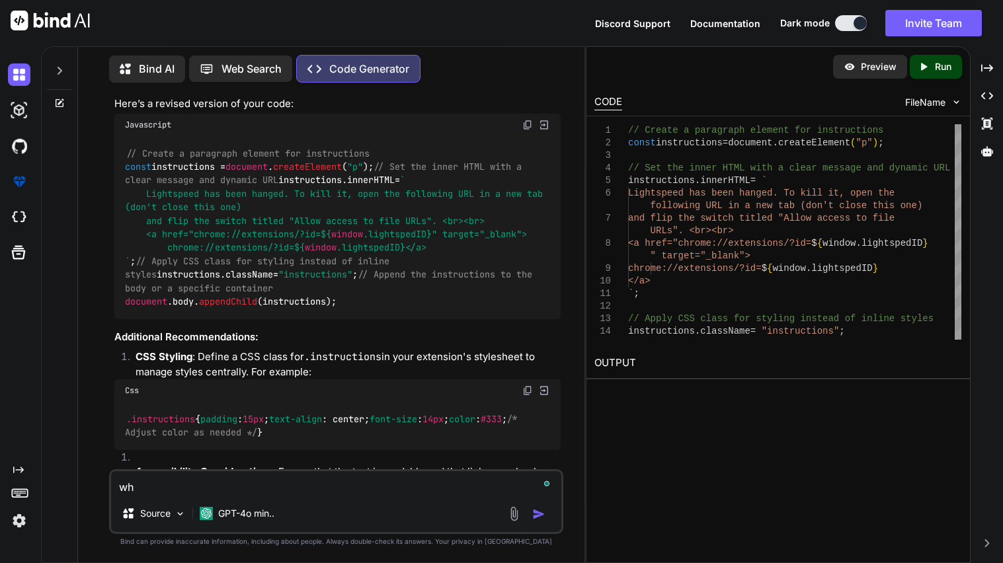
type textarea "w"
type textarea "x"
type textarea "we"
type textarea "x"
type textarea "wel"
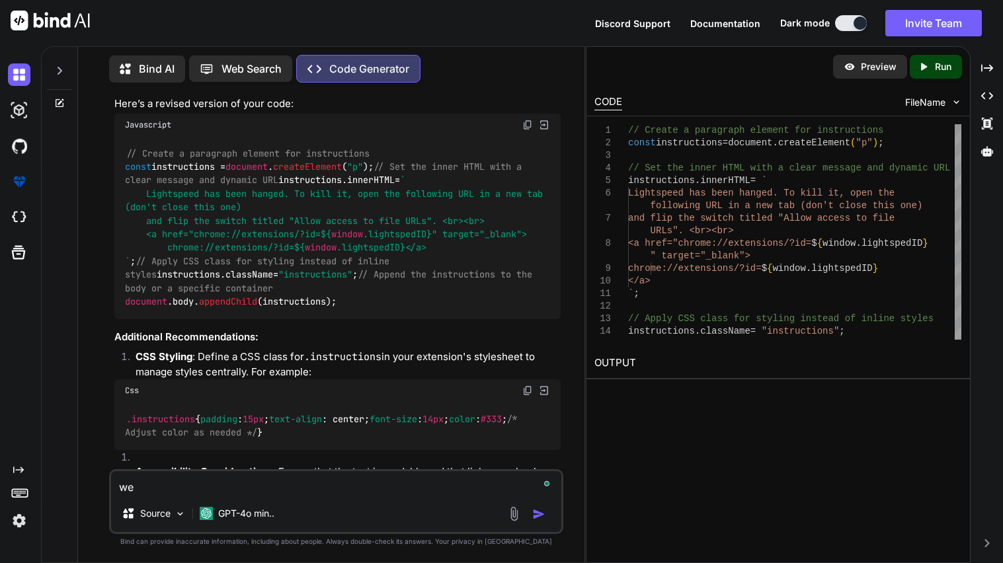
type textarea "x"
type textarea "well"
type textarea "x"
type textarea "well"
type textarea "x"
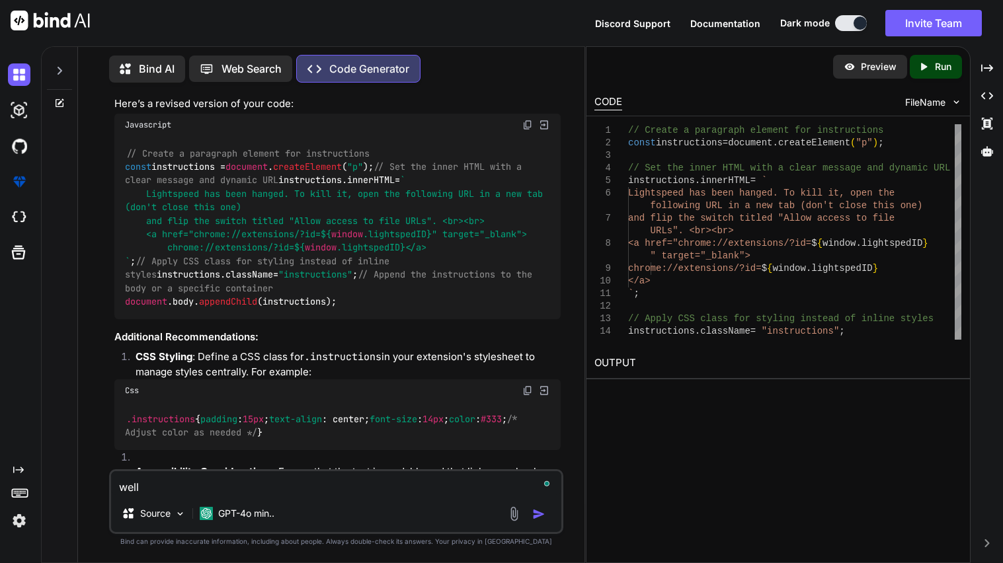
type textarea "well h"
type textarea "x"
type textarea "well he"
type textarea "x"
type textarea "well her"
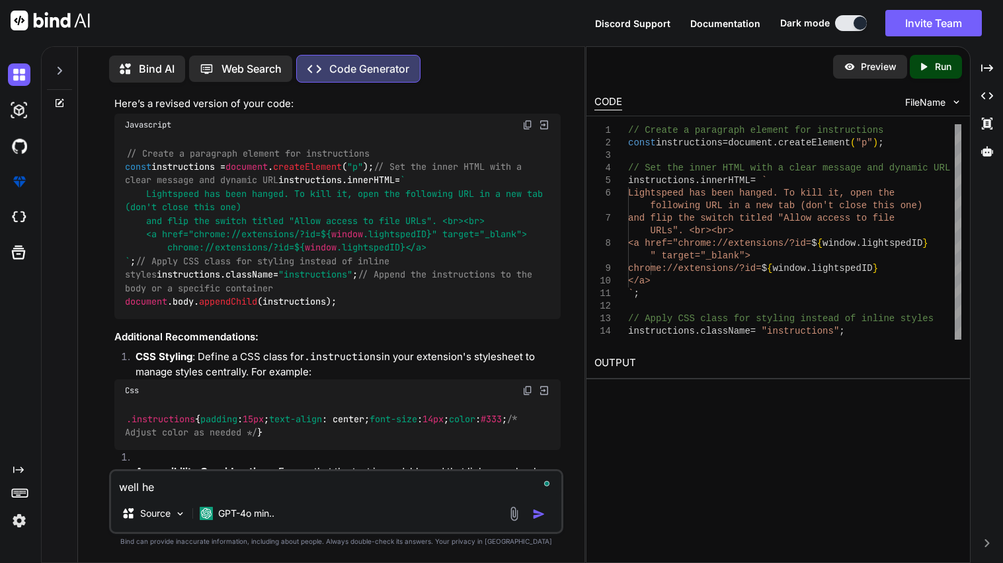
type textarea "x"
type textarea "well here"
type textarea "x"
type textarea "well here"
type textarea "x"
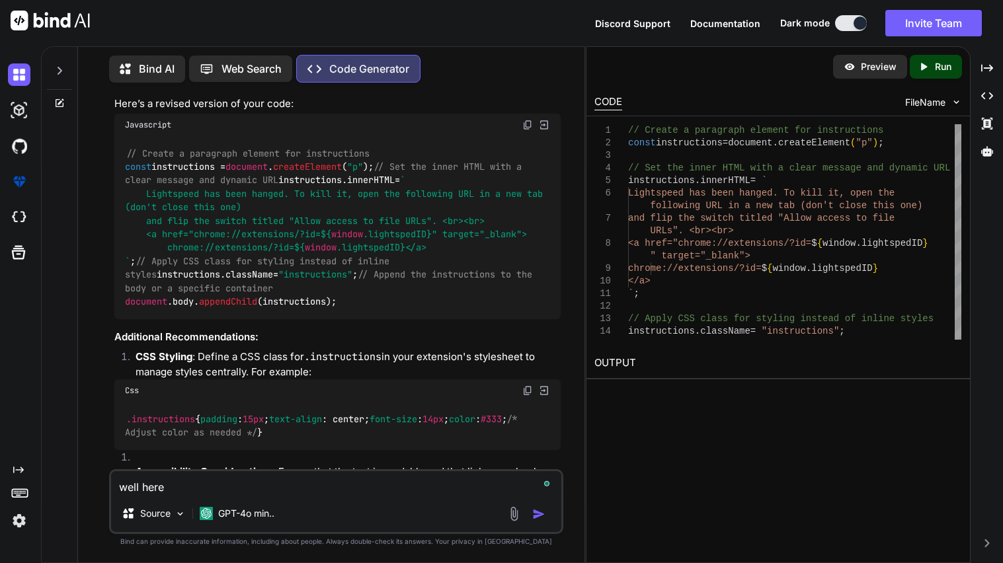
type textarea "well here i"
type textarea "x"
type textarea "well here is"
type textarea "x"
type textarea "well here is"
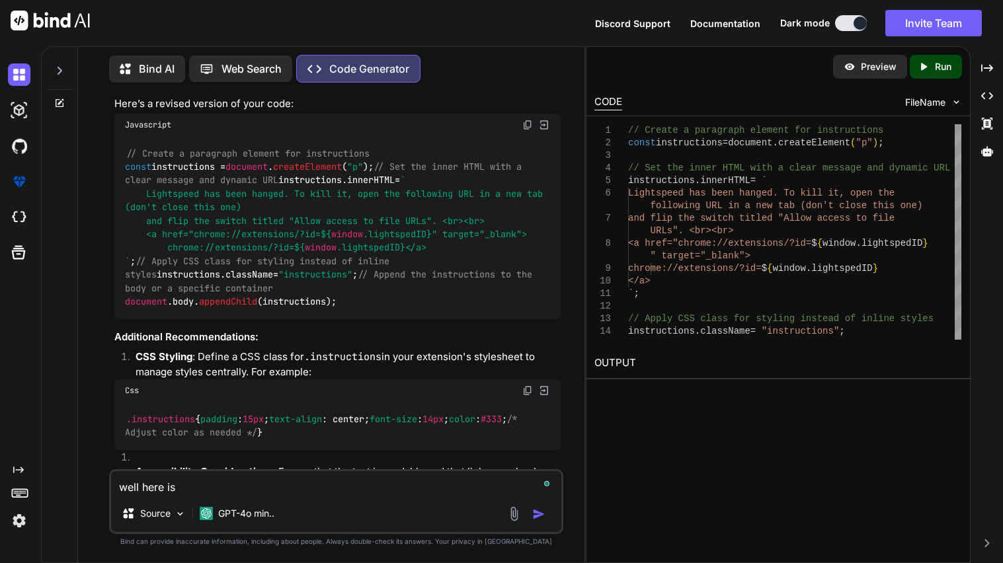
type textarea "x"
type textarea "well here is t"
type textarea "x"
type textarea "well here is th"
type textarea "x"
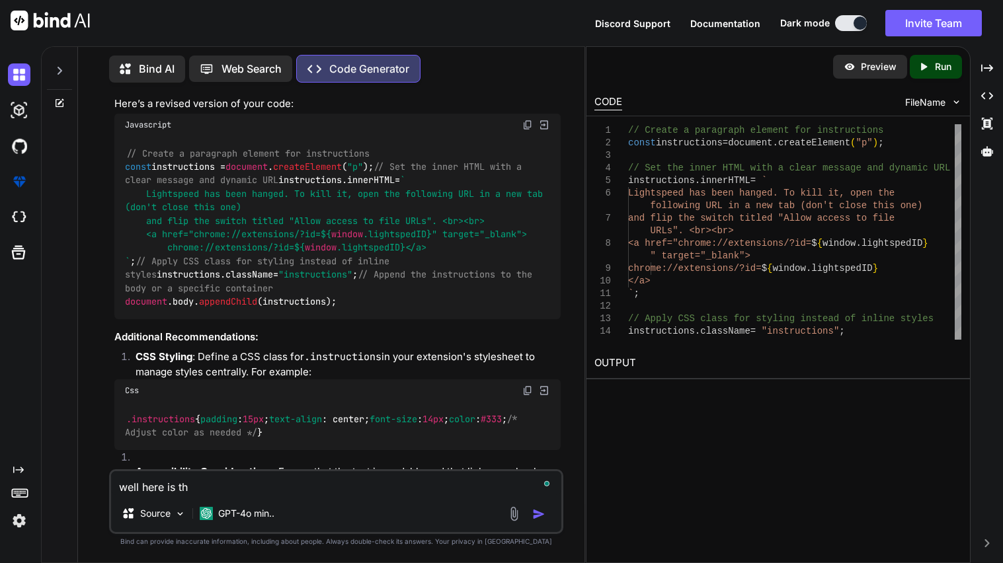
type textarea "well here is the"
type textarea "x"
type textarea "well here is the"
type textarea "x"
type textarea "well here is the w"
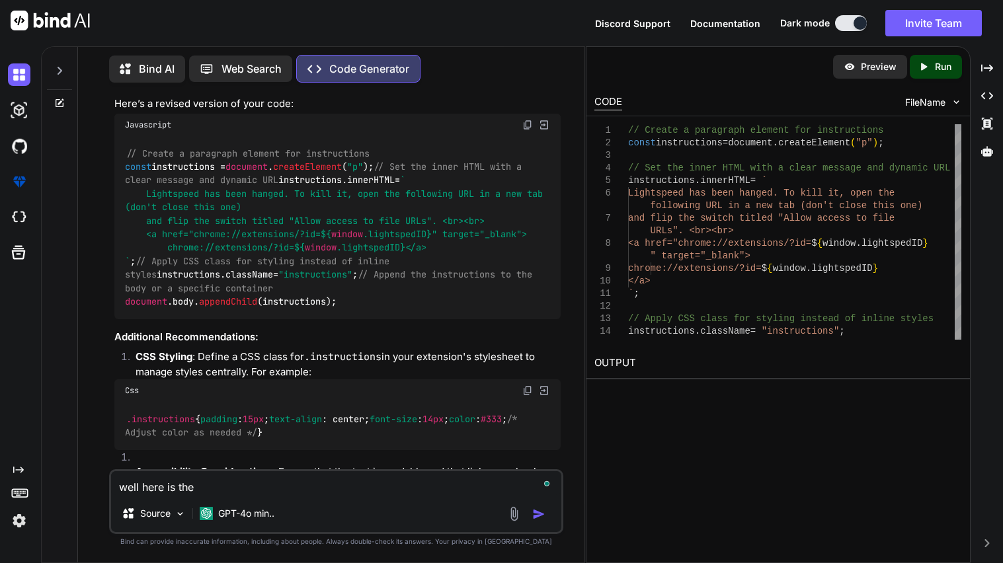
type textarea "x"
type textarea "well here is the wh"
type textarea "x"
type textarea "well here is the who"
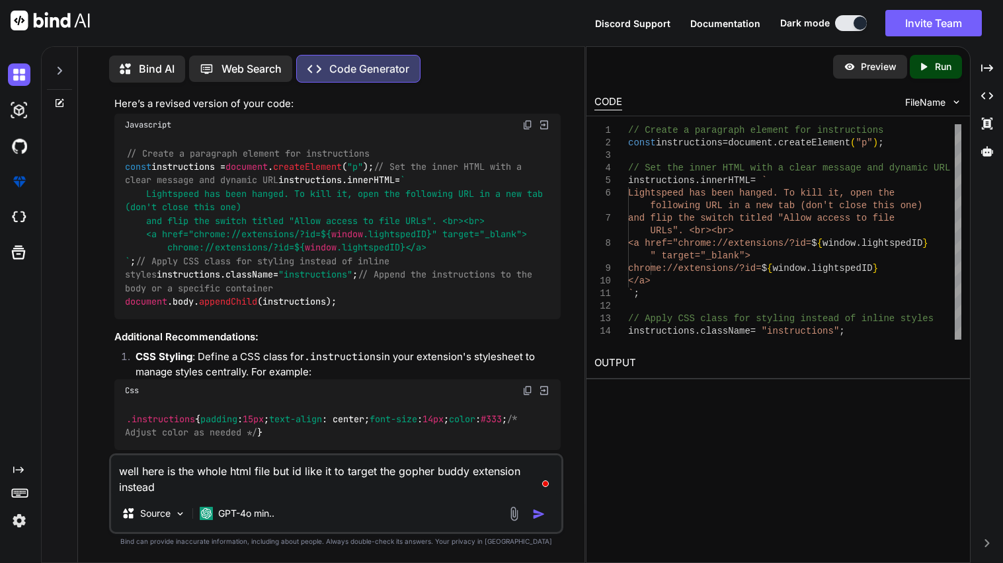
paste textarea "<!DOCTYPE html> <html> <head> <title>LightSPED Killer Agent</title> <link rel="…"
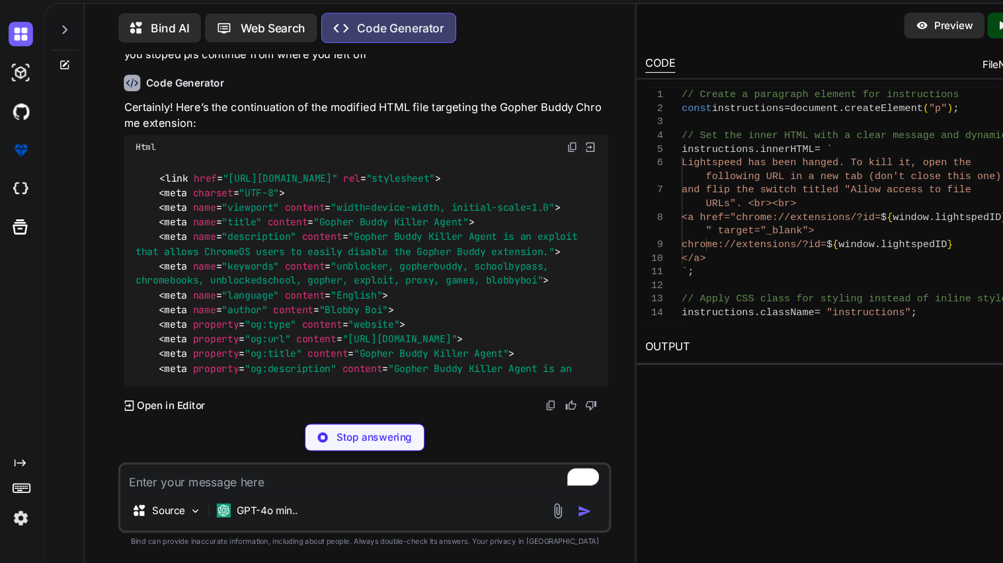
scroll to position [9694, 0]
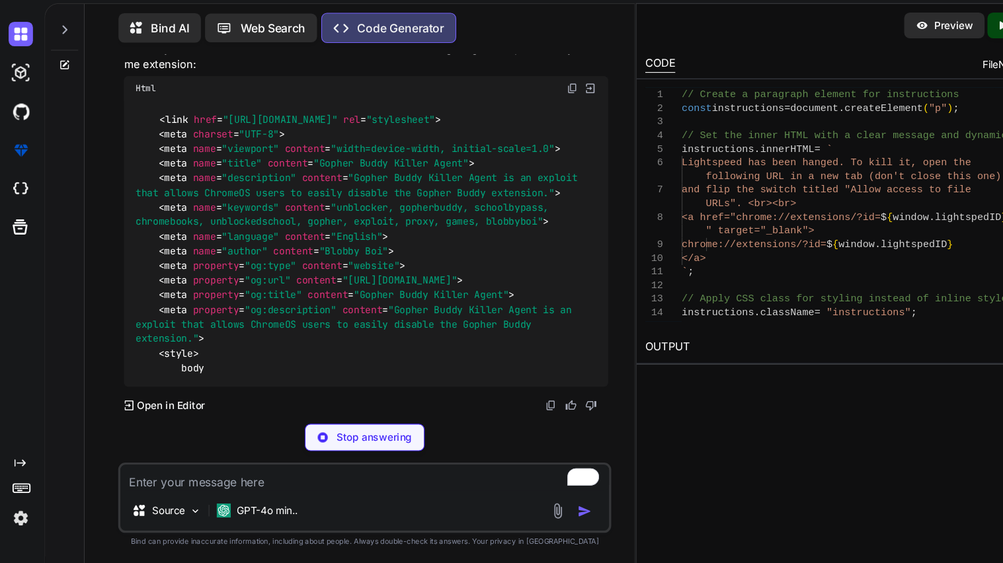
click at [354, 442] on p "Stop answering" at bounding box center [344, 446] width 69 height 13
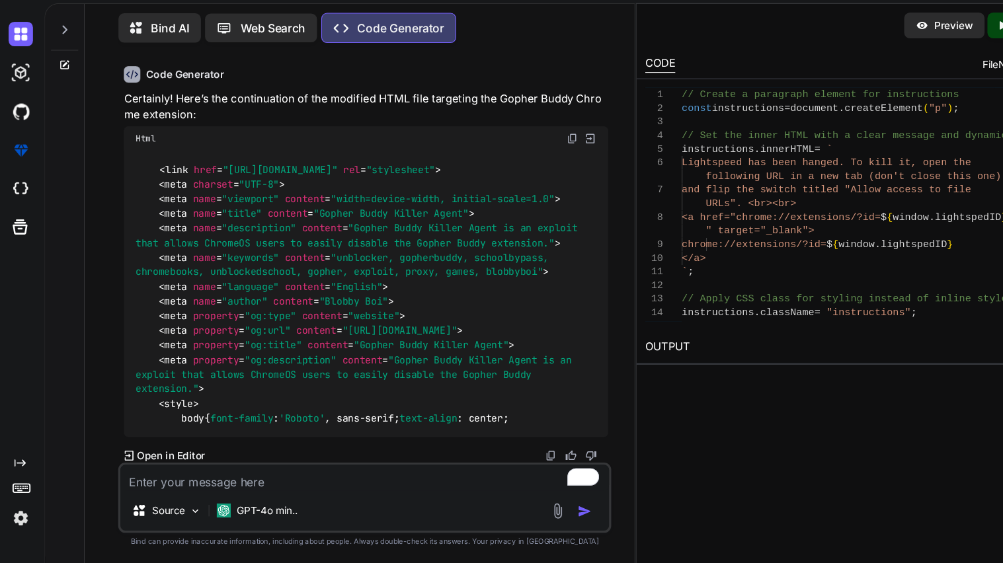
drag, startPoint x: 182, startPoint y: 249, endPoint x: 416, endPoint y: 249, distance: 234.7
copy span "+b8Inuayod06MdCebq8ZUcLR5Z8iIE11eS2yuGF"
click at [272, 492] on textarea "To enrich screen reader interactions, please activate Accessibility in Grammarl…" at bounding box center [336, 483] width 450 height 24
paste textarea "+b8Inuayod06MdCebq8ZUcLR5Z8iIE11eS2yuGF"
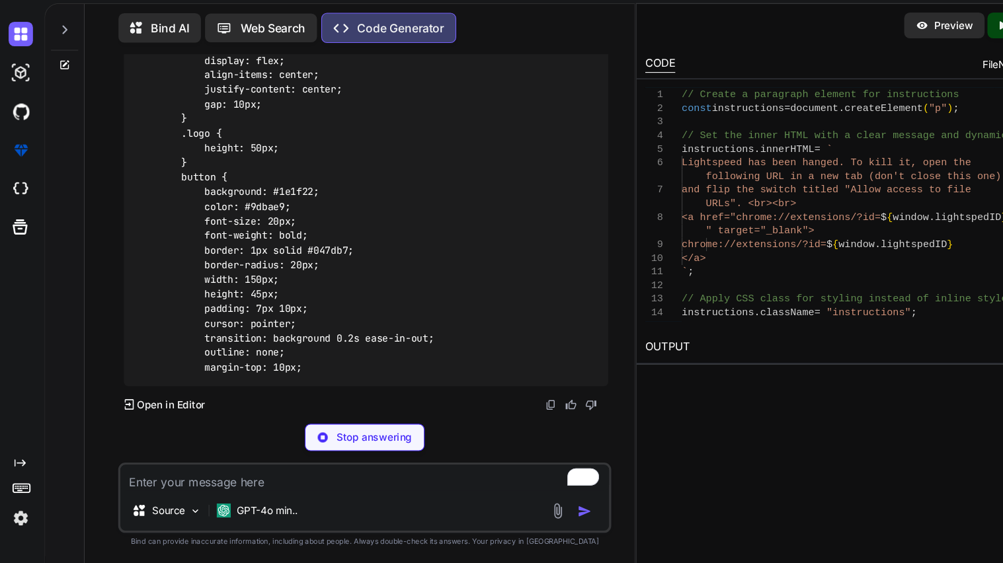
scroll to position [10650, 0]
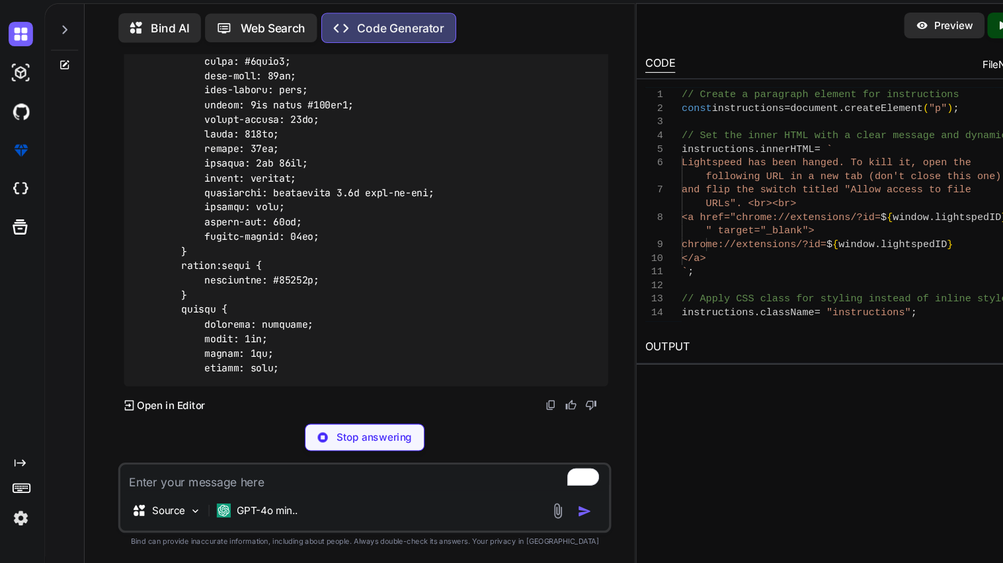
click at [322, 450] on p "Stop answering" at bounding box center [344, 446] width 69 height 13
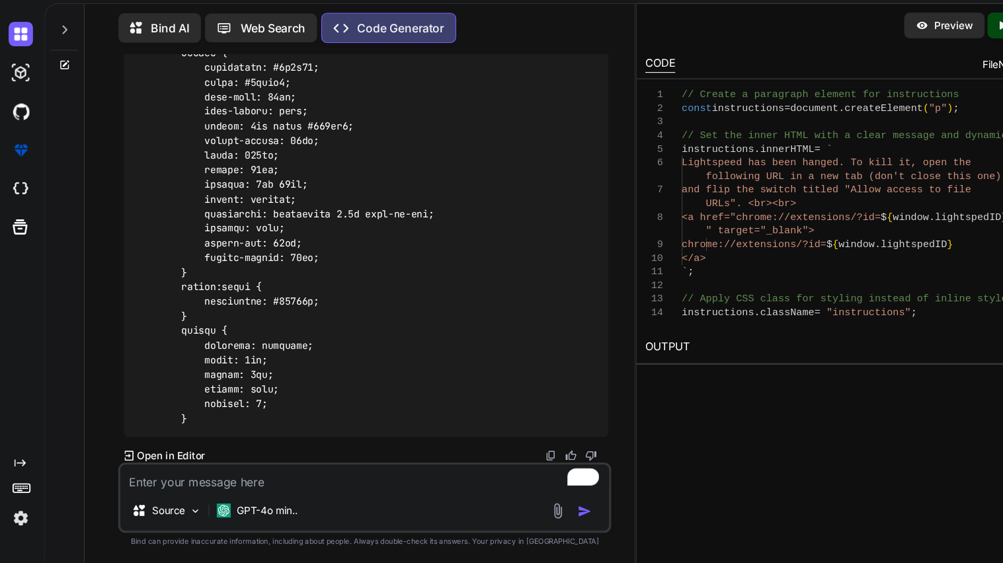
click at [283, 493] on textarea "To enrich screen reader interactions, please activate Accessibility in Grammarl…" at bounding box center [336, 483] width 450 height 24
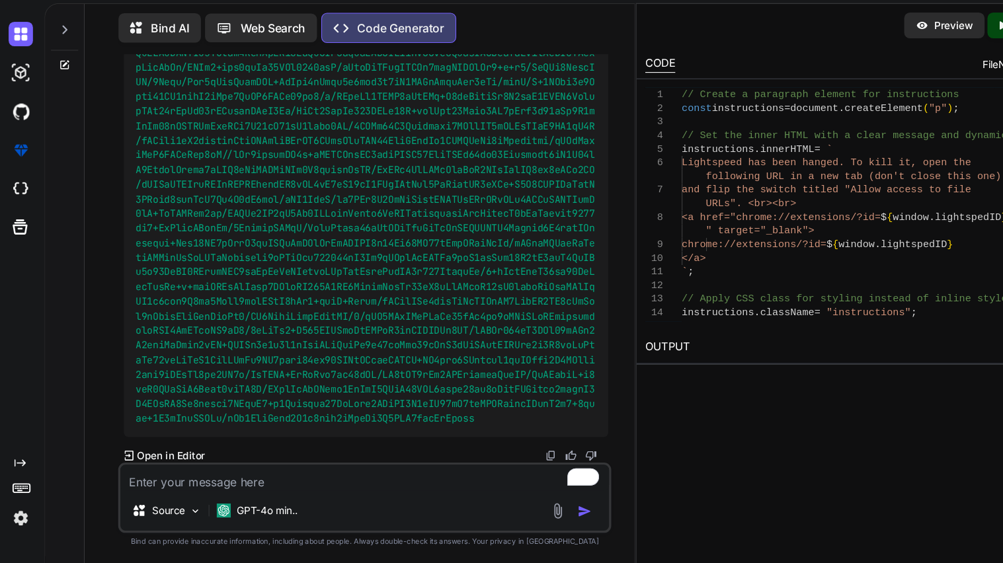
scroll to position [12036, 0]
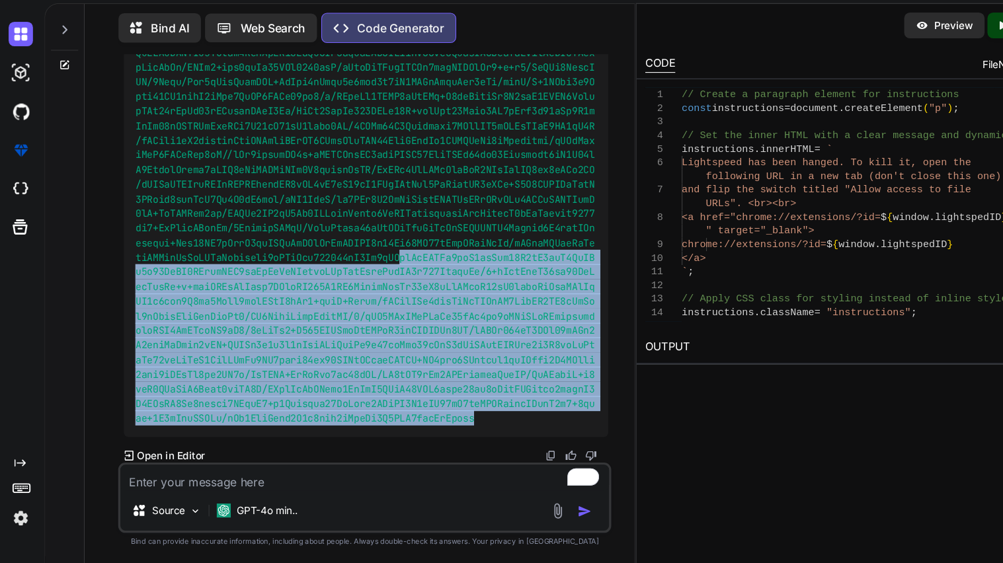
drag, startPoint x: 203, startPoint y: 280, endPoint x: 395, endPoint y: 426, distance: 242.0
copy span "soYmHUUNe2jzV7fsZrh38X1uN5atF8CrPGp4r30SnXY7VGuujYAW1wvXpYkDjHBfagaCIiXoaEolySd…"
click at [233, 487] on textarea "To enrich screen reader interactions, please activate Accessibility in Grammarl…" at bounding box center [336, 483] width 450 height 24
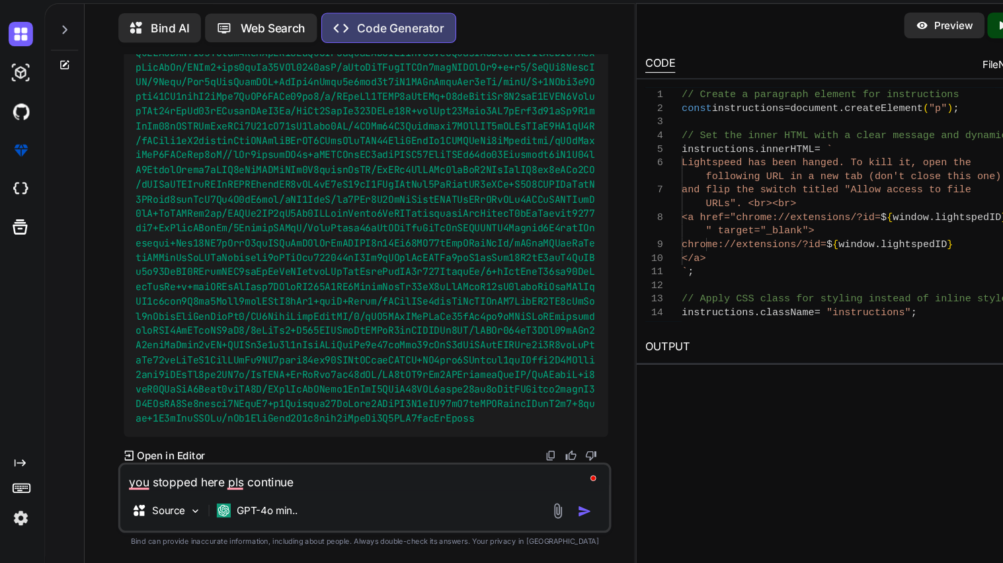
paste textarea "soYmHUUNe2jzV7fsZrh38X1uN5atF8CrPGp4r30SnXY7VGuujYAW1wvXpYkDjHBfagaCIiXoaEolySd…"
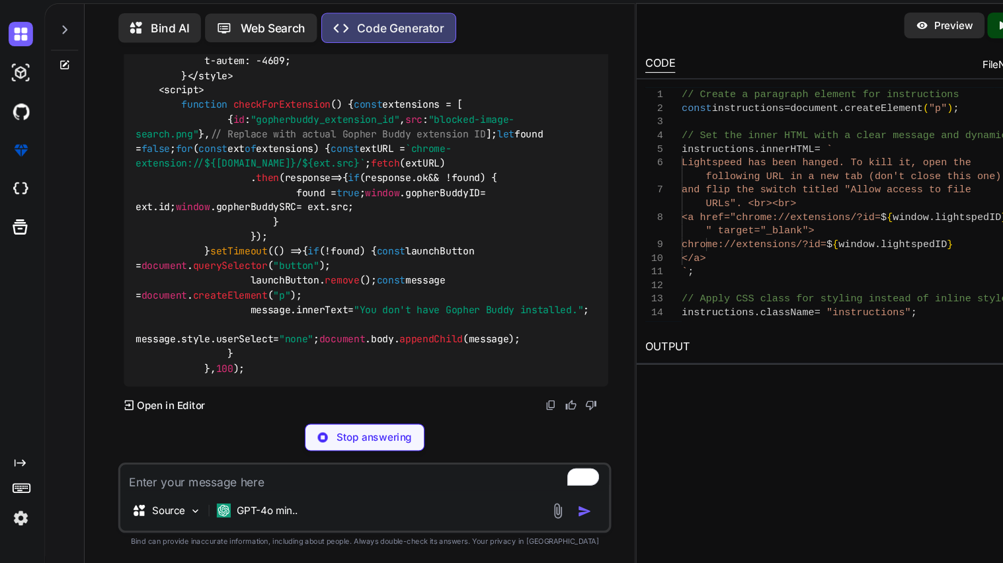
scroll to position [13547, 0]
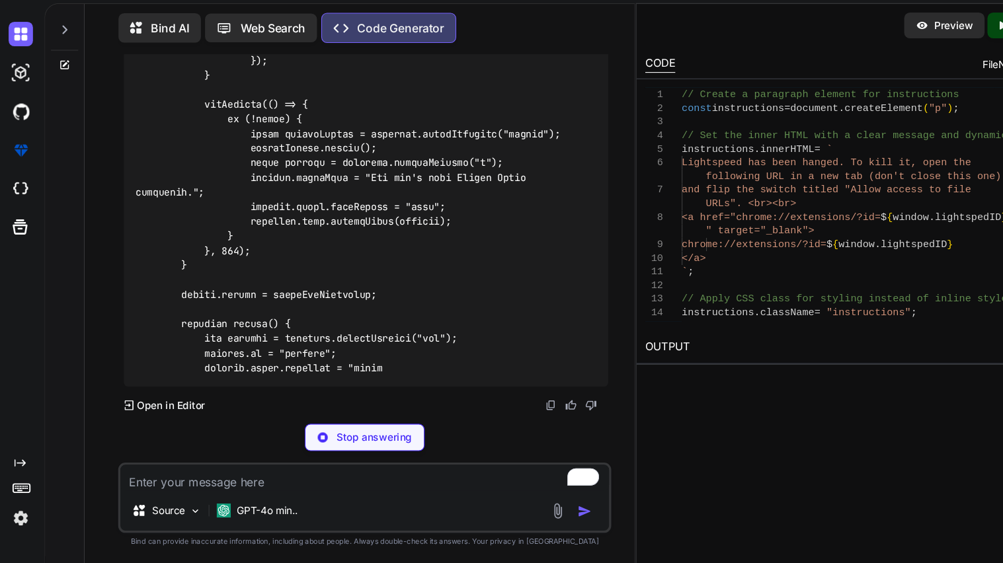
click at [303, 446] on div "Stop answering" at bounding box center [336, 446] width 110 height 25
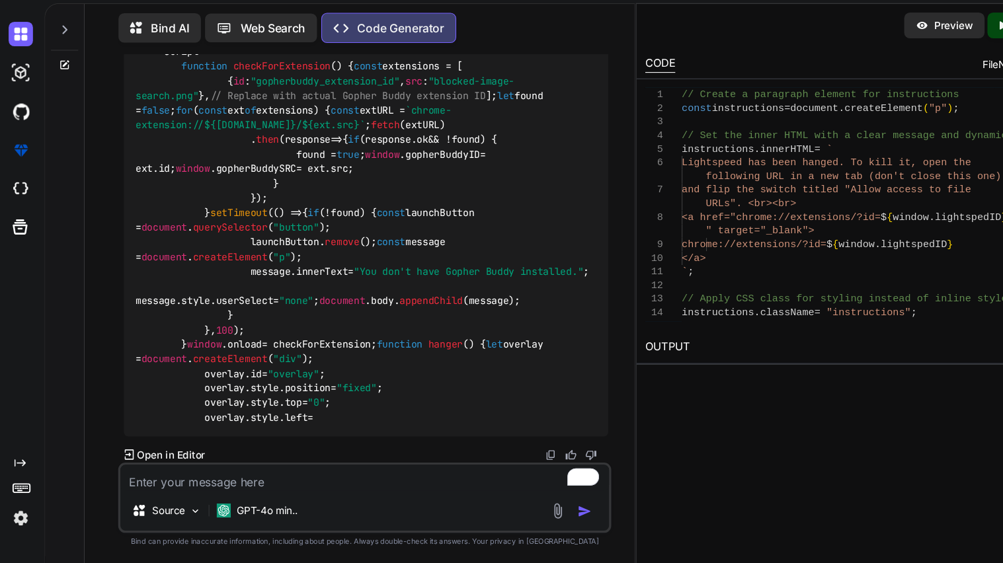
scroll to position [13676, 0]
click at [245, 491] on textarea "To enrich screen reader interactions, please activate Accessibility in Grammarl…" at bounding box center [336, 483] width 450 height 24
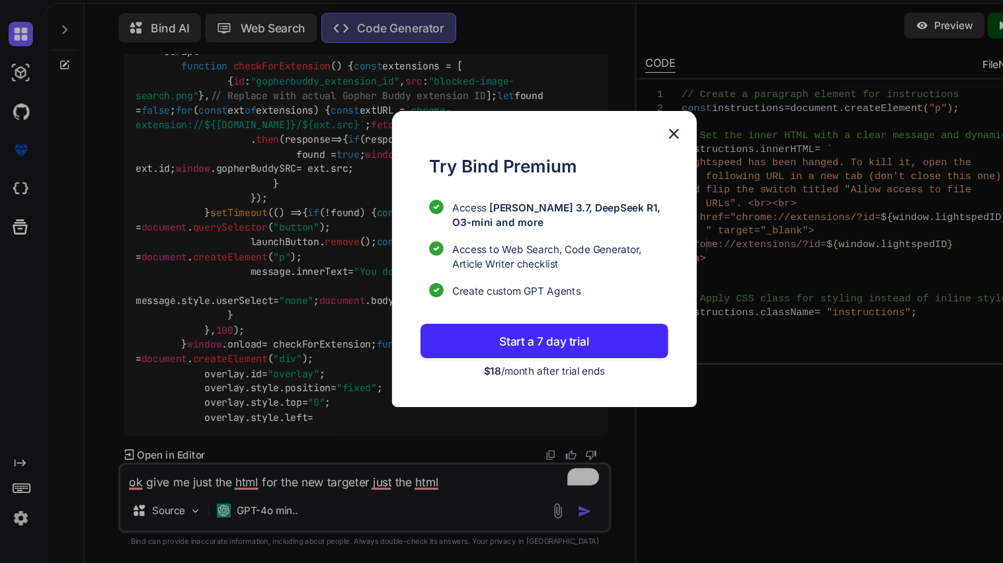
click at [621, 168] on img at bounding box center [621, 167] width 16 height 16
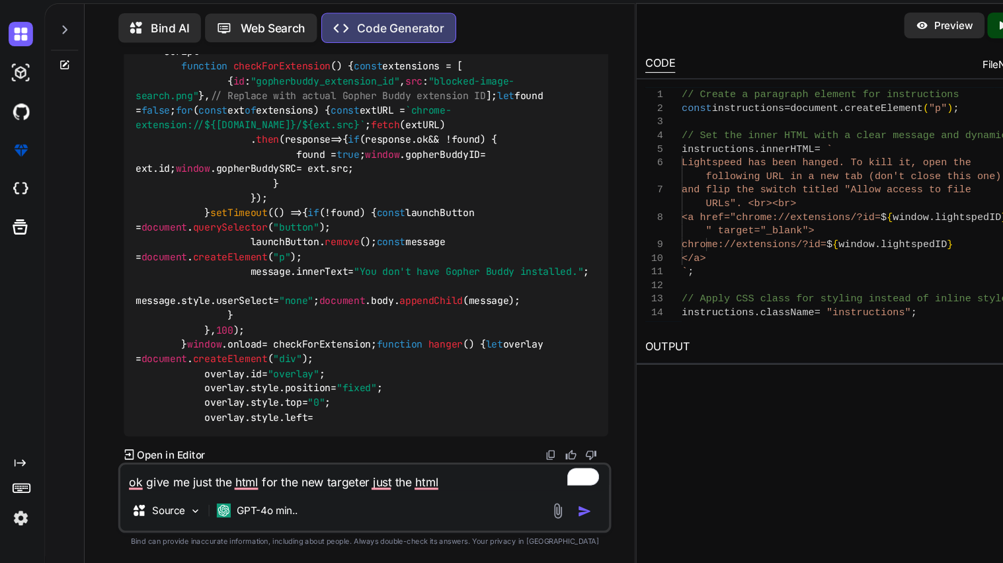
click at [422, 481] on textarea "ok give me just the html for the new targeter just the html" at bounding box center [336, 483] width 450 height 24
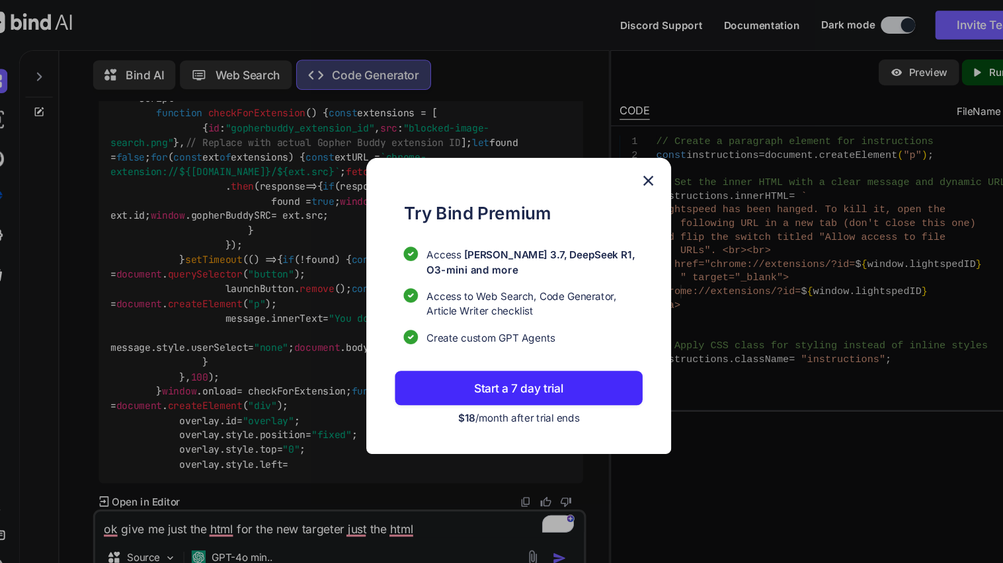
click at [617, 165] on img at bounding box center [621, 167] width 16 height 16
